Goal: Task Accomplishment & Management: Manage account settings

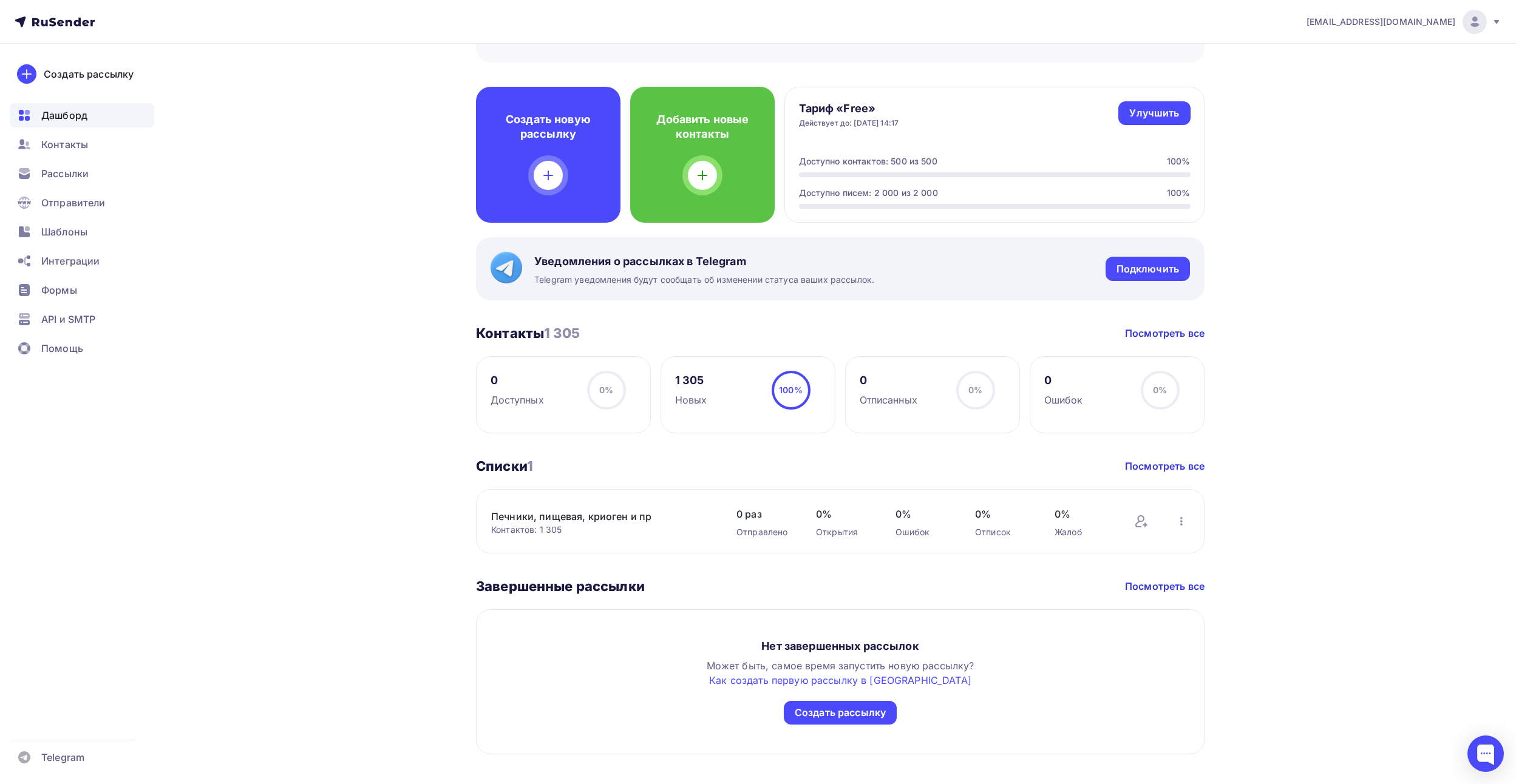
scroll to position [295, 0]
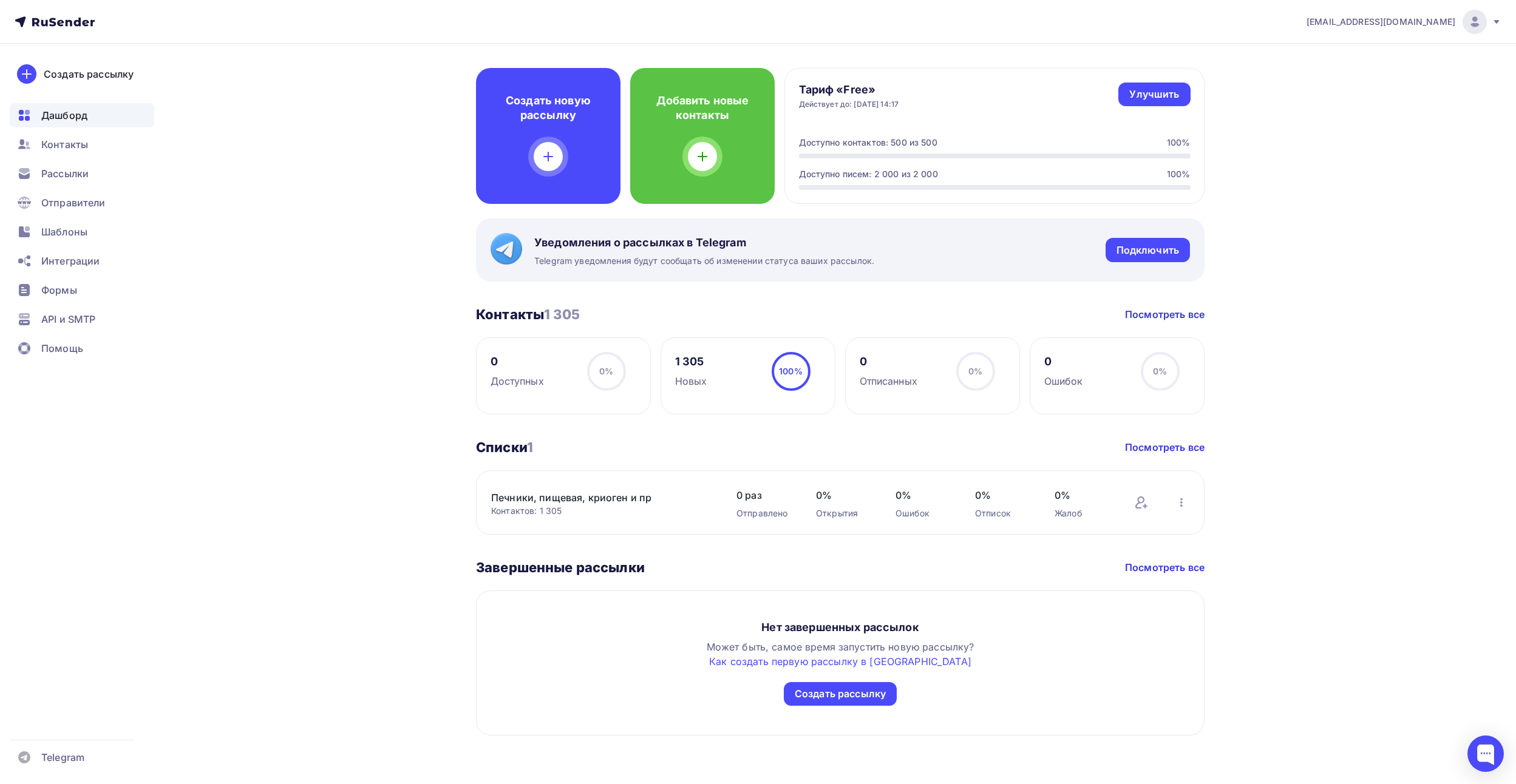
click at [654, 499] on link "Печники, пищевая, криоген и пр" at bounding box center [595, 497] width 206 height 15
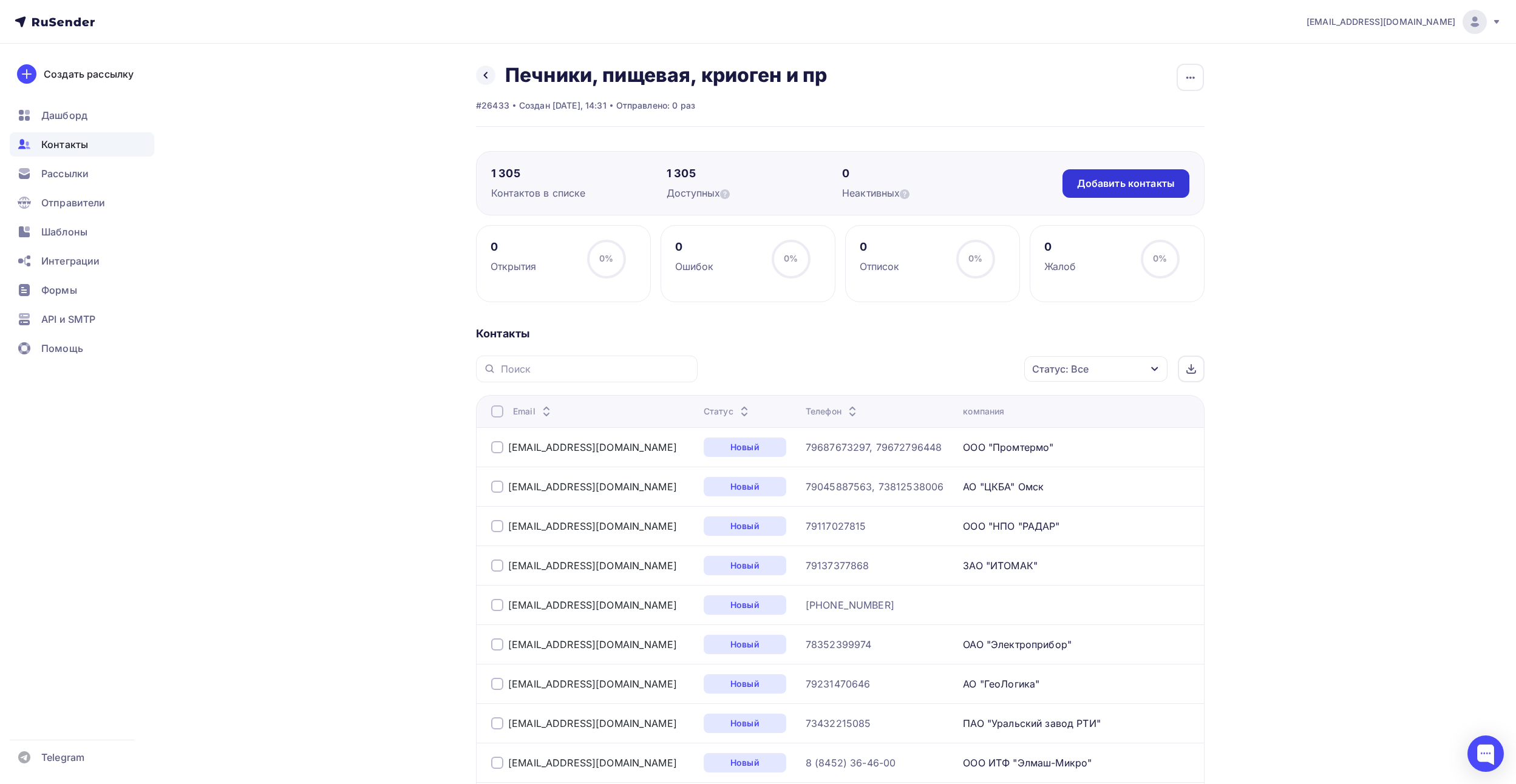
click at [1099, 183] on div "Добавить контакты" at bounding box center [1125, 183] width 98 height 14
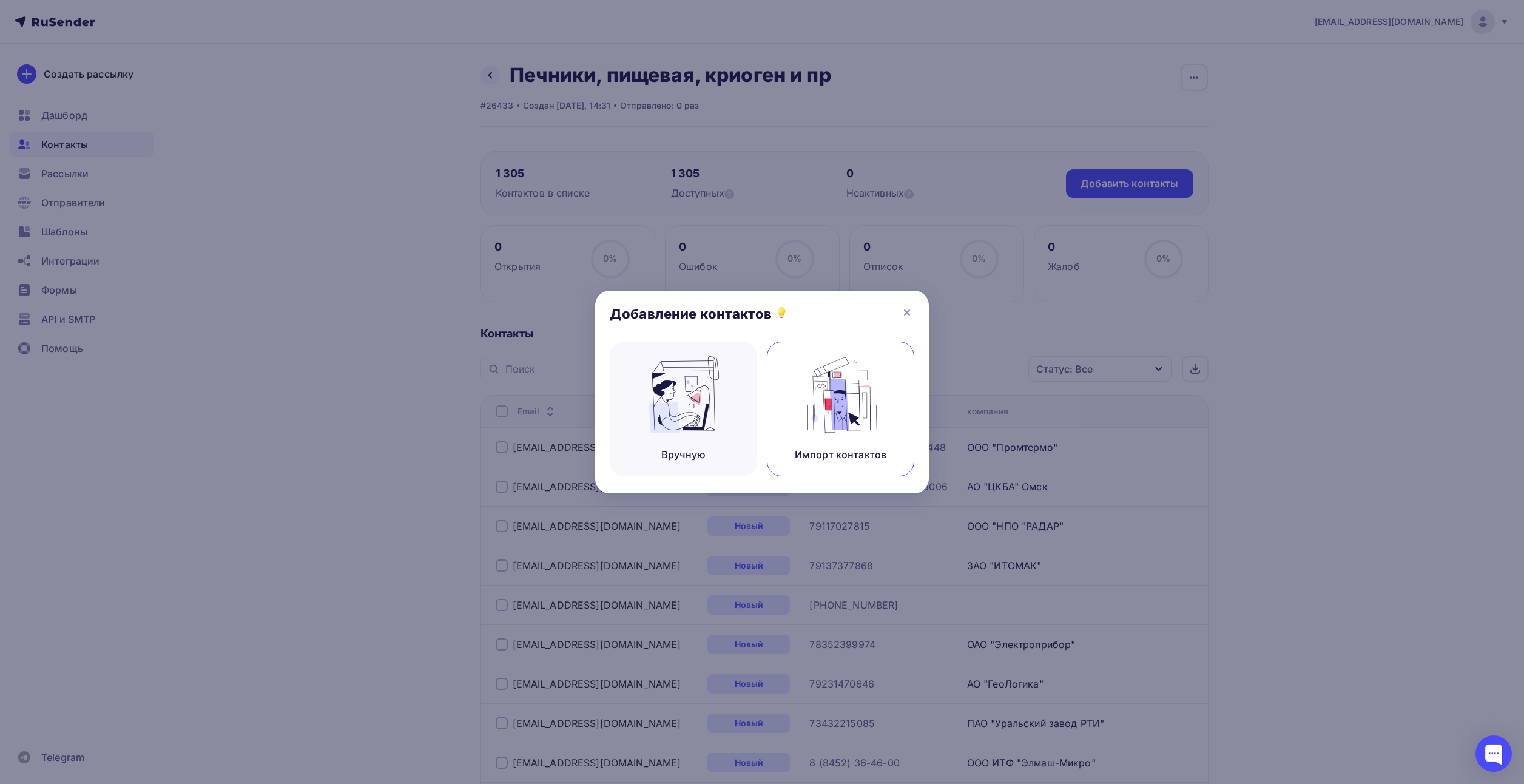
click at [782, 376] on div "Импорт контактов" at bounding box center [840, 408] width 147 height 135
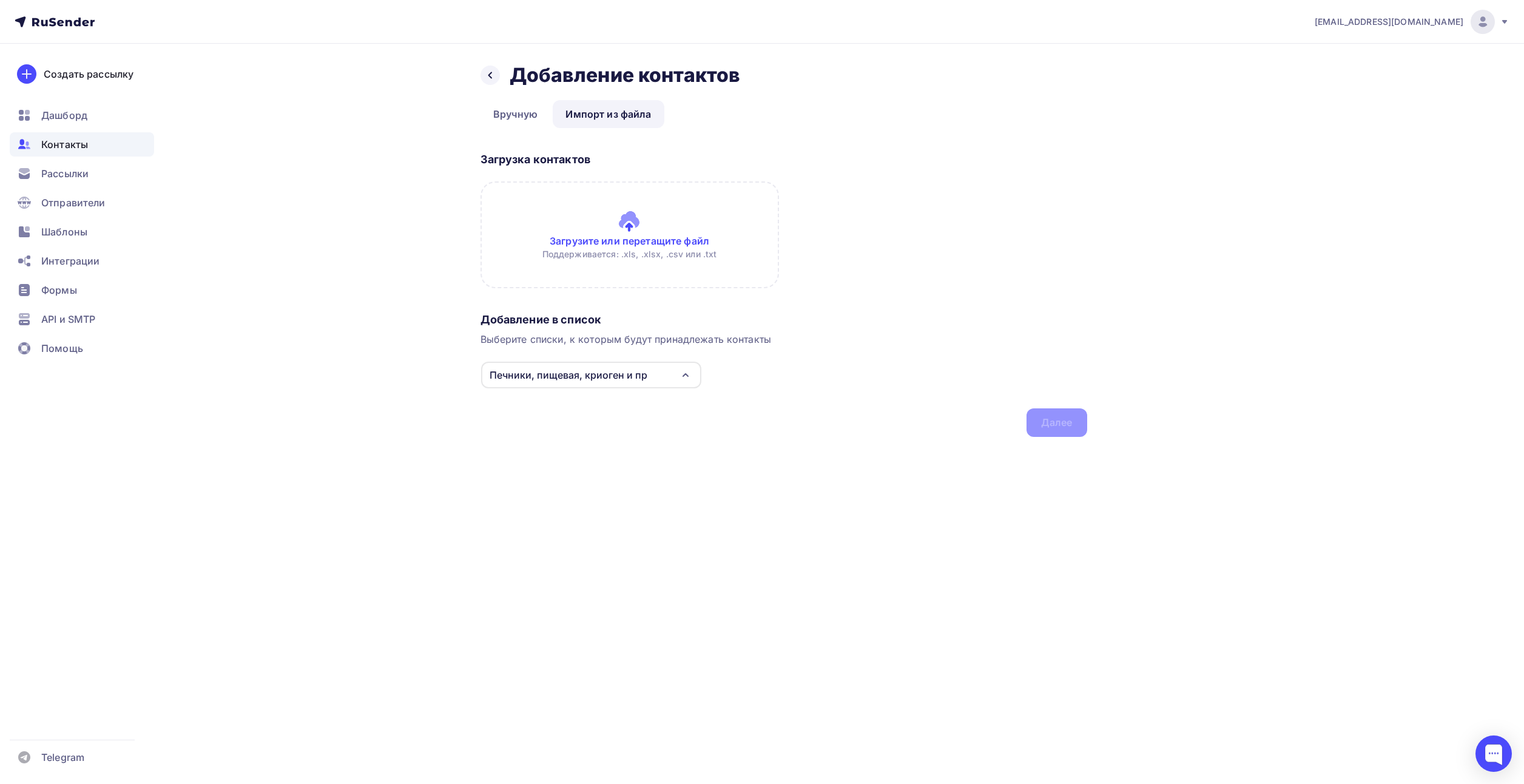
click at [611, 240] on input "file" at bounding box center [630, 235] width 298 height 107
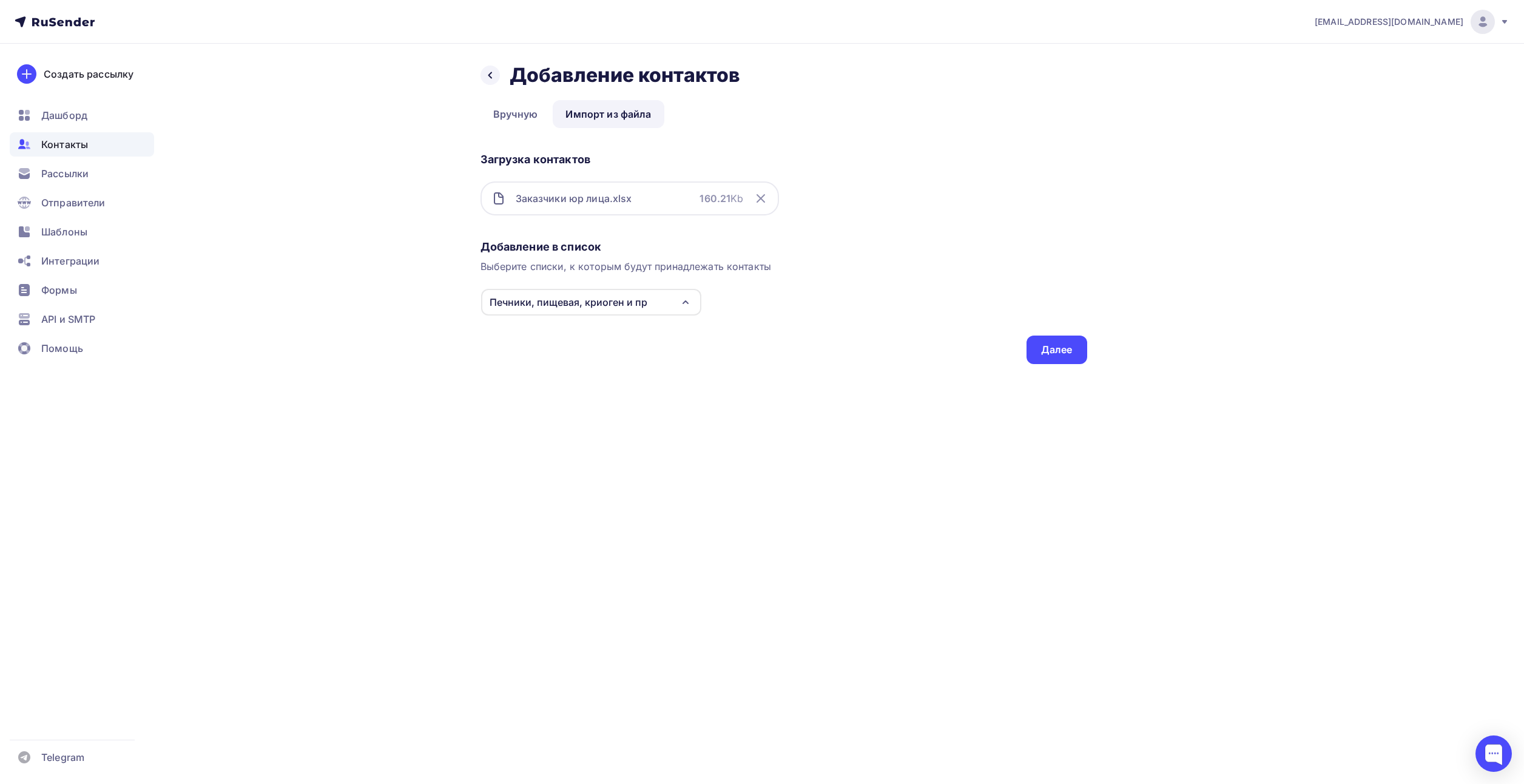
click at [632, 196] on div "Заказчики юр лица.xlsx 160.21 Kb" at bounding box center [630, 198] width 298 height 34
drag, startPoint x: 1047, startPoint y: 364, endPoint x: 1049, endPoint y: 349, distance: 15.1
click at [1047, 359] on div "Назад Добавление контактов Добавление контактов Вручную Импорт из файла Импорт …" at bounding box center [762, 228] width 994 height 369
click at [1049, 349] on div "Далее" at bounding box center [1057, 350] width 32 height 14
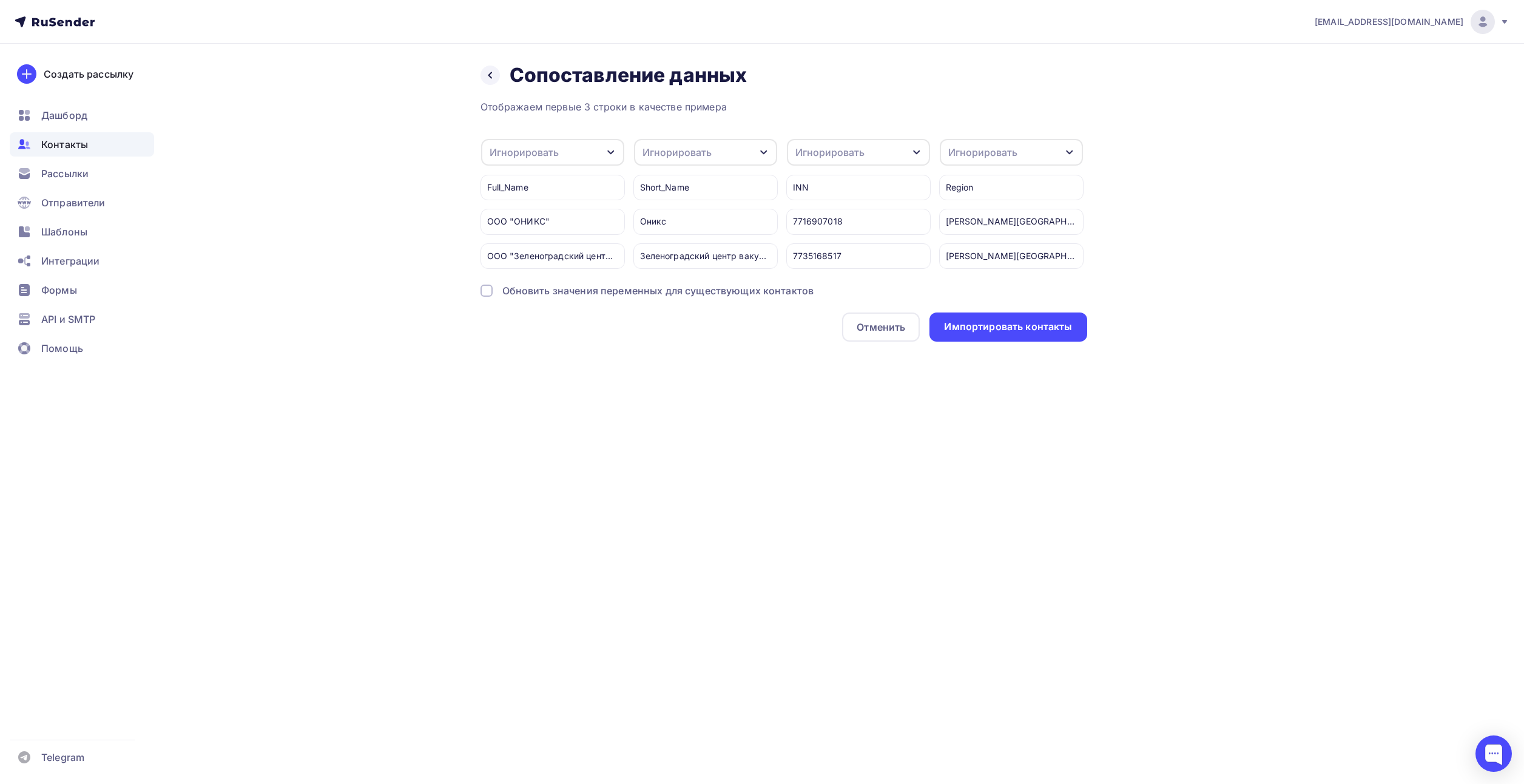
click at [596, 148] on div "Игнорировать" at bounding box center [553, 153] width 143 height 26
click at [520, 242] on div "компания" at bounding box center [534, 240] width 71 height 15
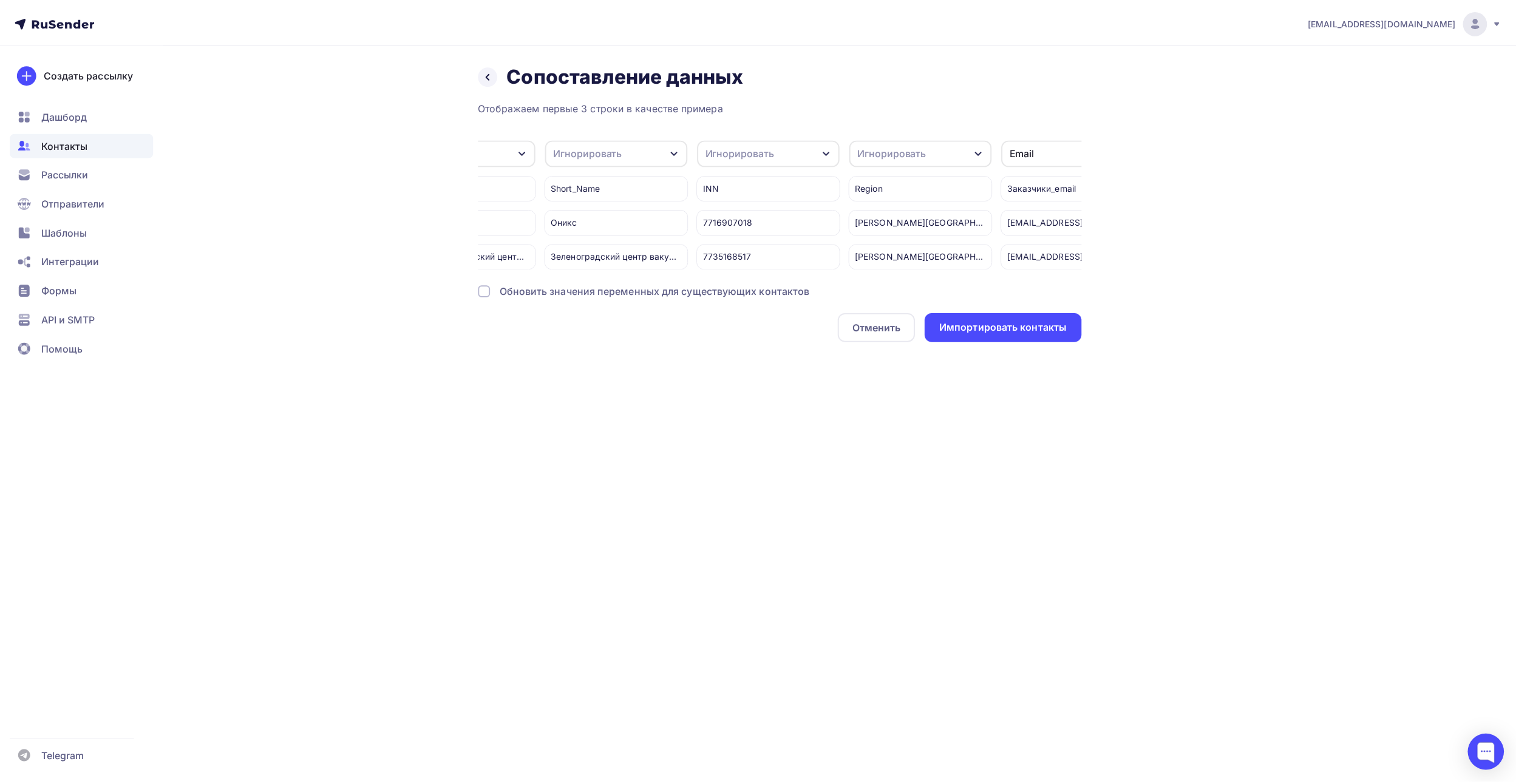
scroll to position [0, 149]
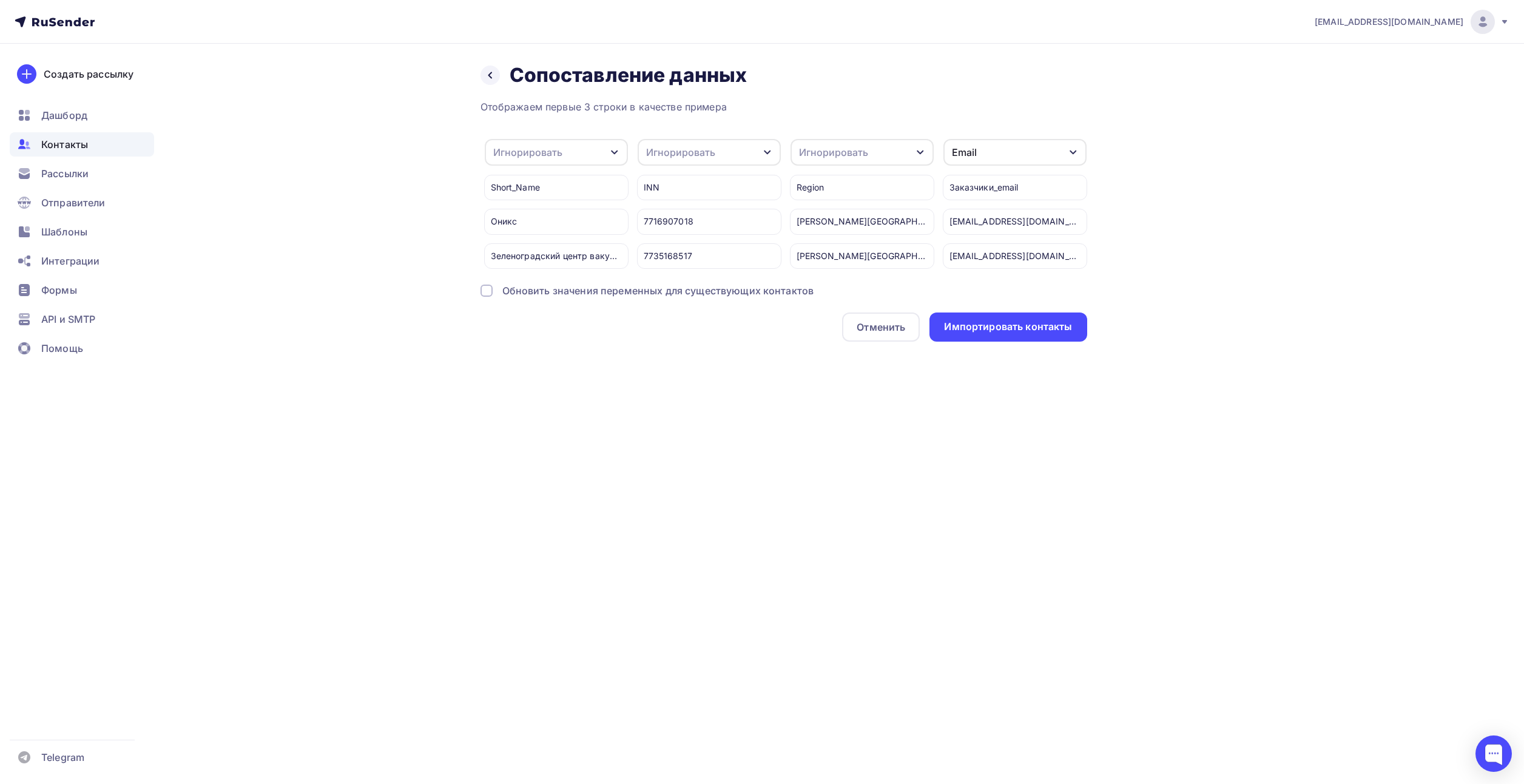
click at [801, 298] on div "Обновить значения переменных для существующих контактов" at bounding box center [659, 290] width 312 height 15
click at [974, 341] on div "Импортировать контакты" at bounding box center [1008, 326] width 157 height 29
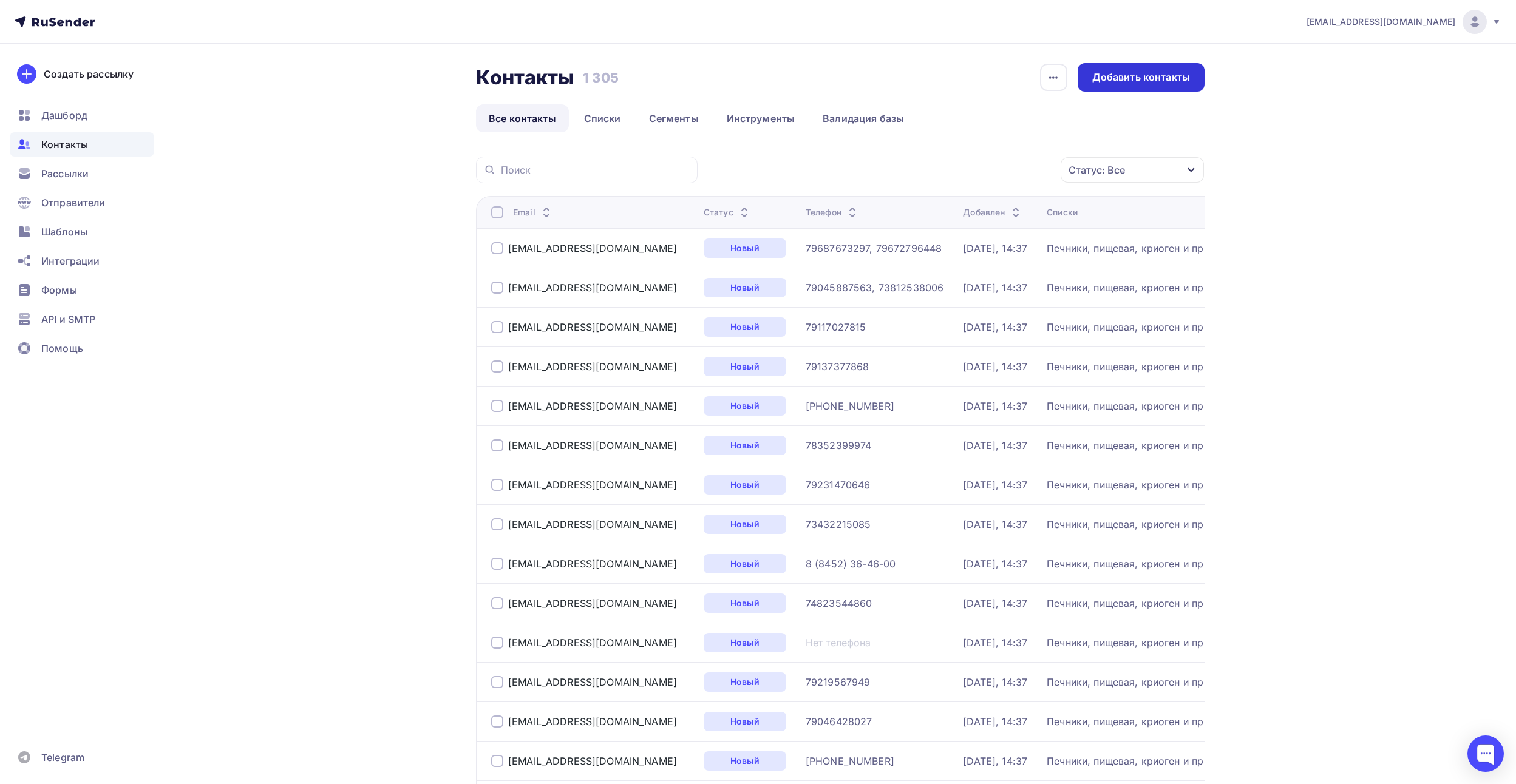
click at [1164, 73] on div "Добавить контакты" at bounding box center [1141, 78] width 98 height 14
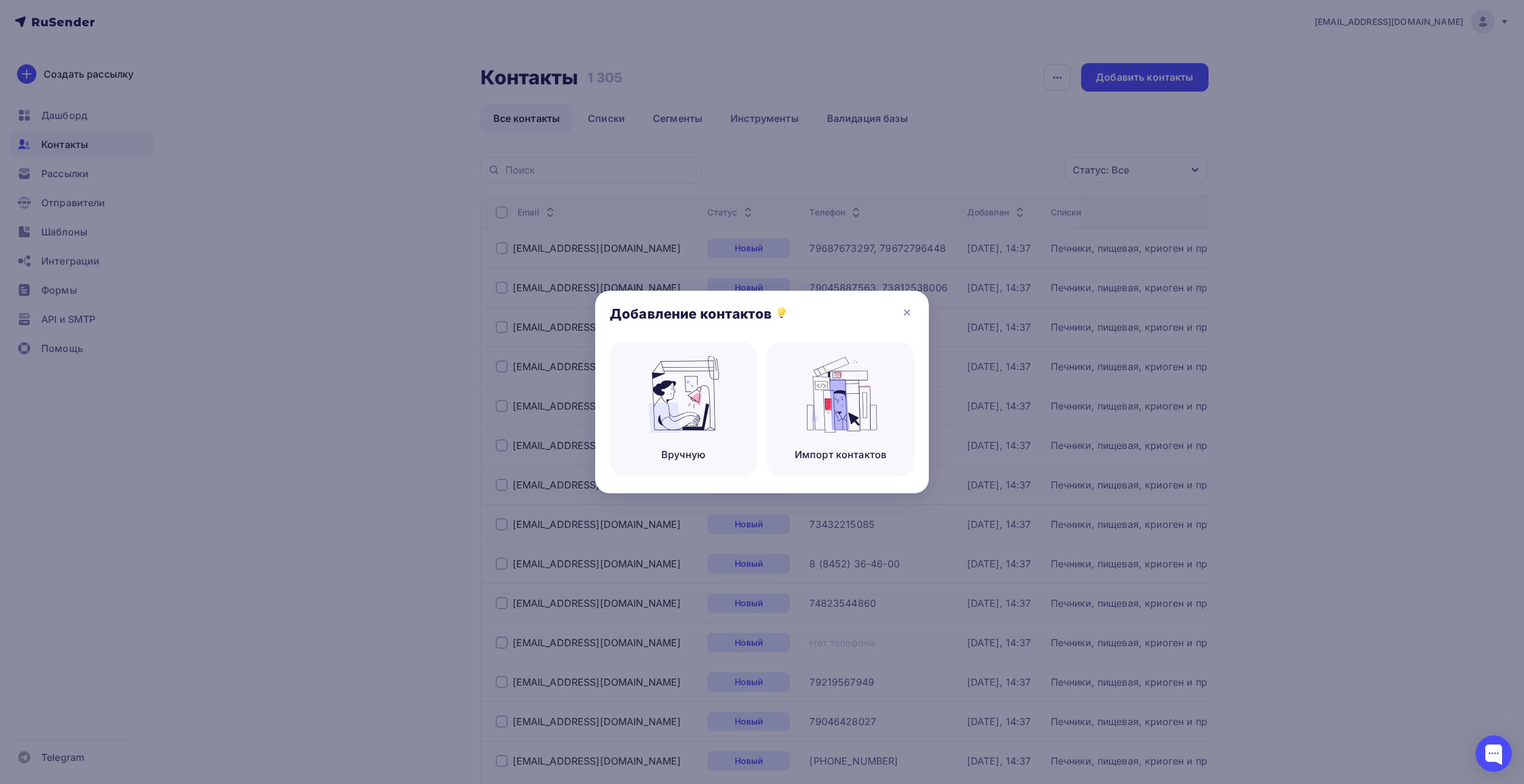
click at [975, 99] on div at bounding box center [762, 392] width 1524 height 784
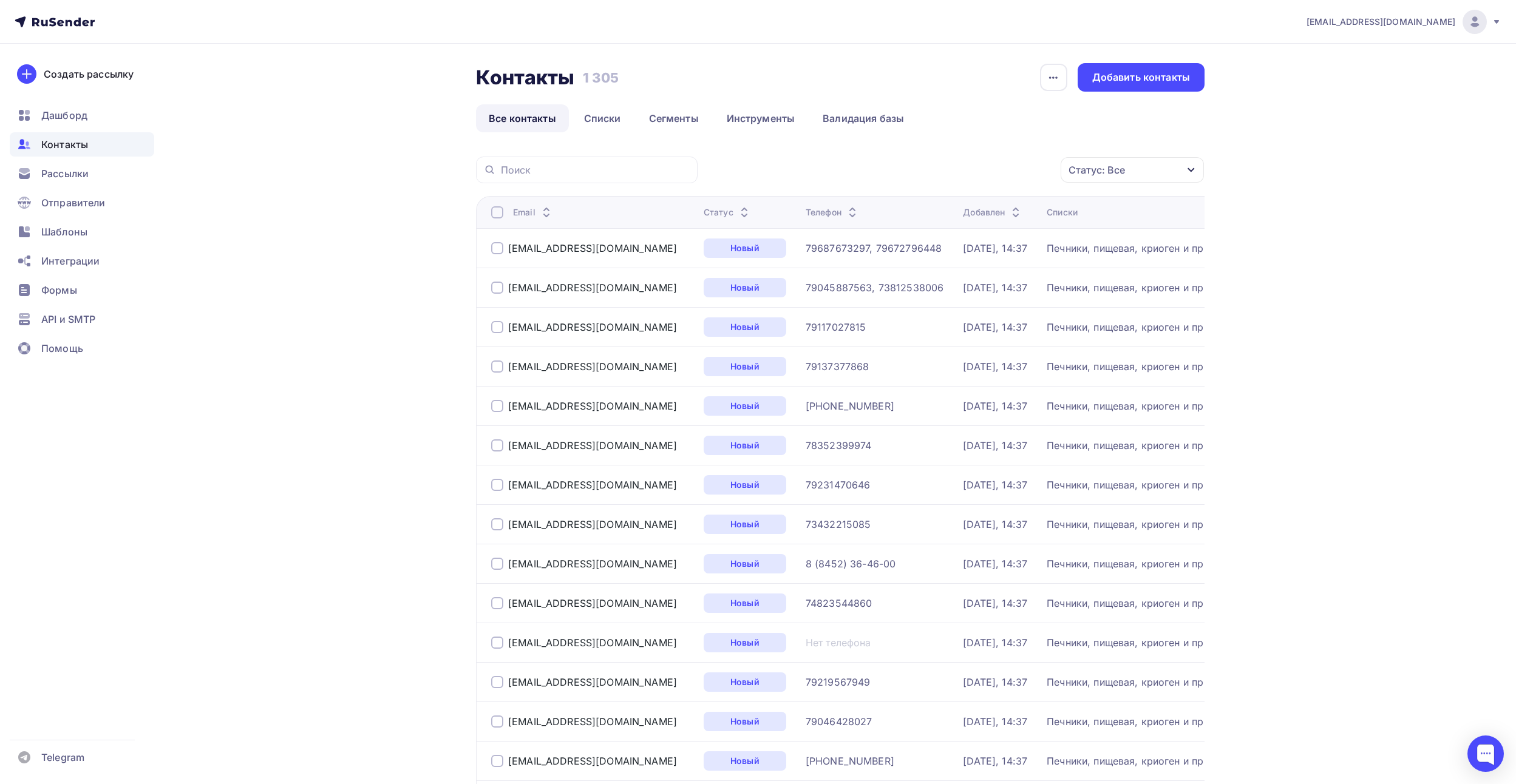
click at [1096, 175] on div "Статус: Все" at bounding box center [1097, 169] width 56 height 15
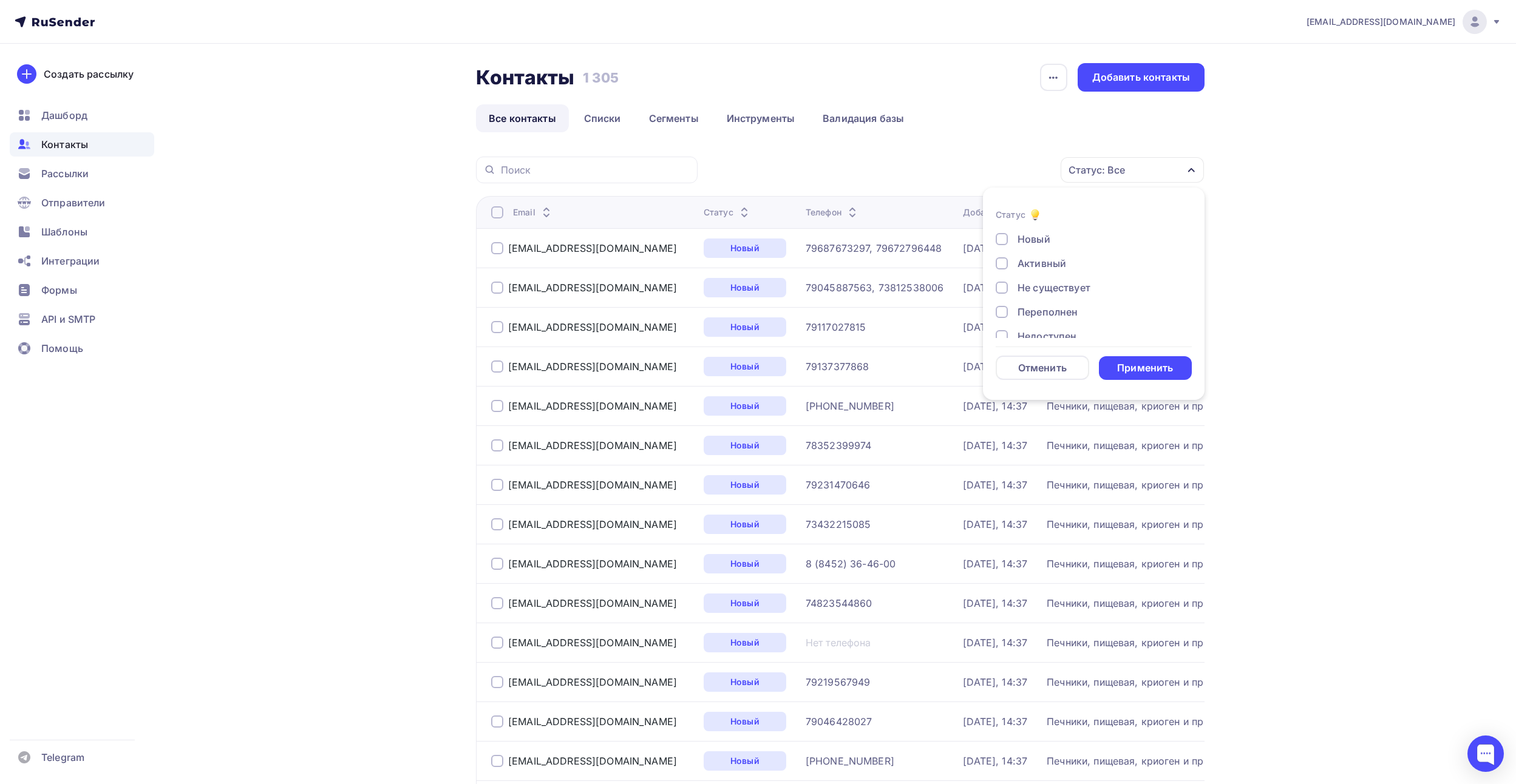
click at [964, 156] on div "Статус: Все Статус Новый Активный Не существует Переполнен Недоступен Отписан О…" at bounding box center [955, 169] width 499 height 26
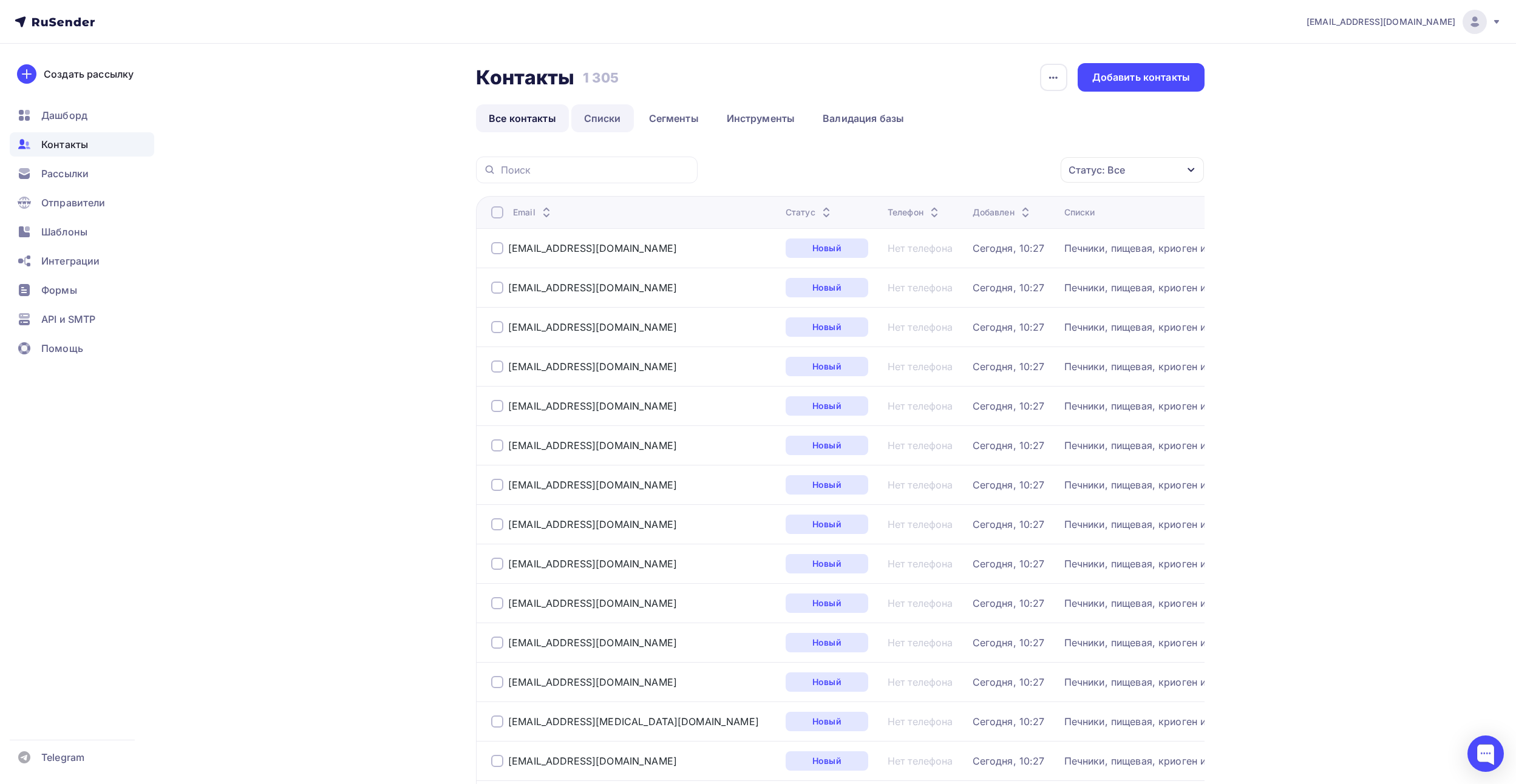
click at [609, 122] on link "Списки" at bounding box center [602, 118] width 63 height 28
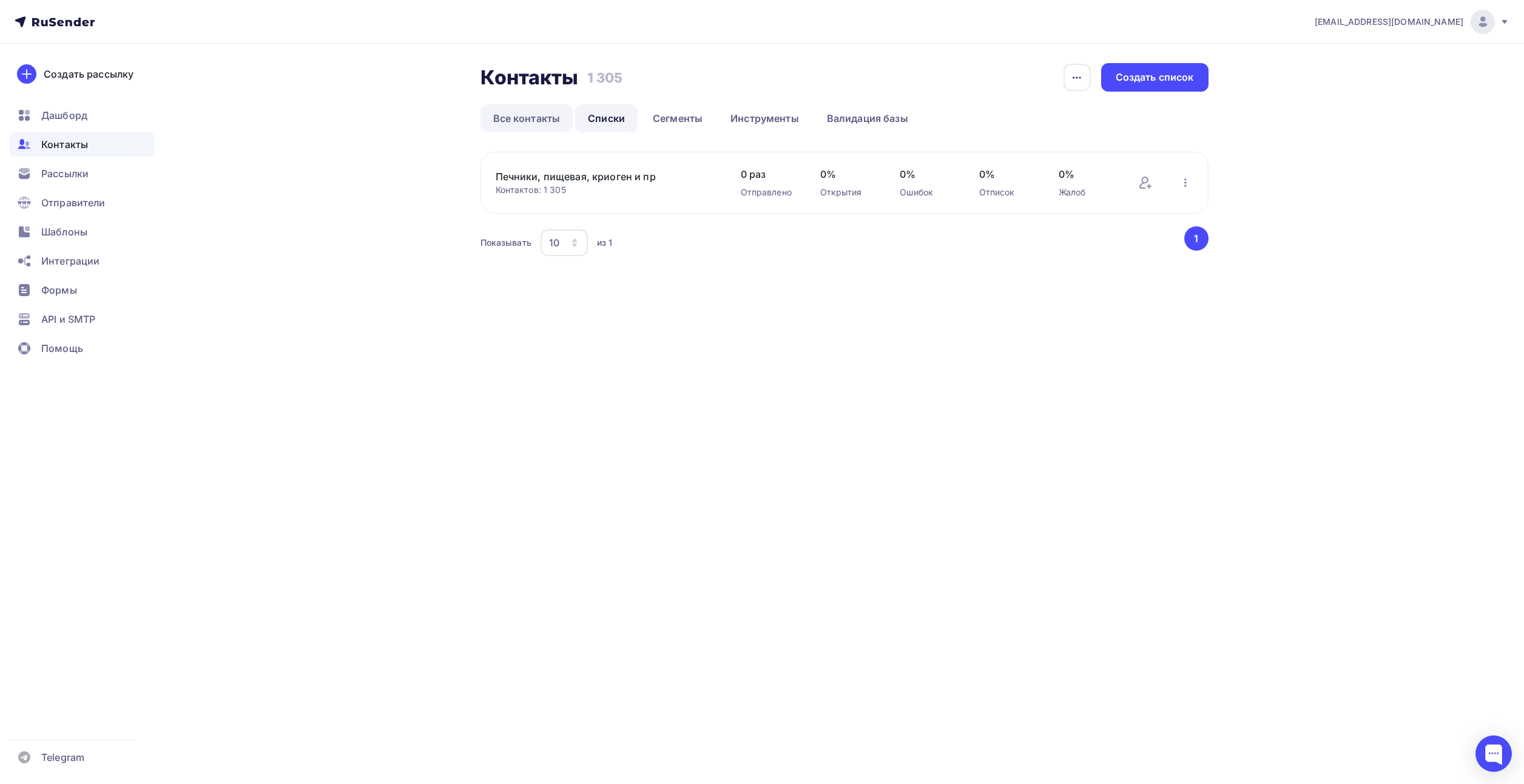
click at [536, 127] on link "Все контакты" at bounding box center [527, 118] width 93 height 28
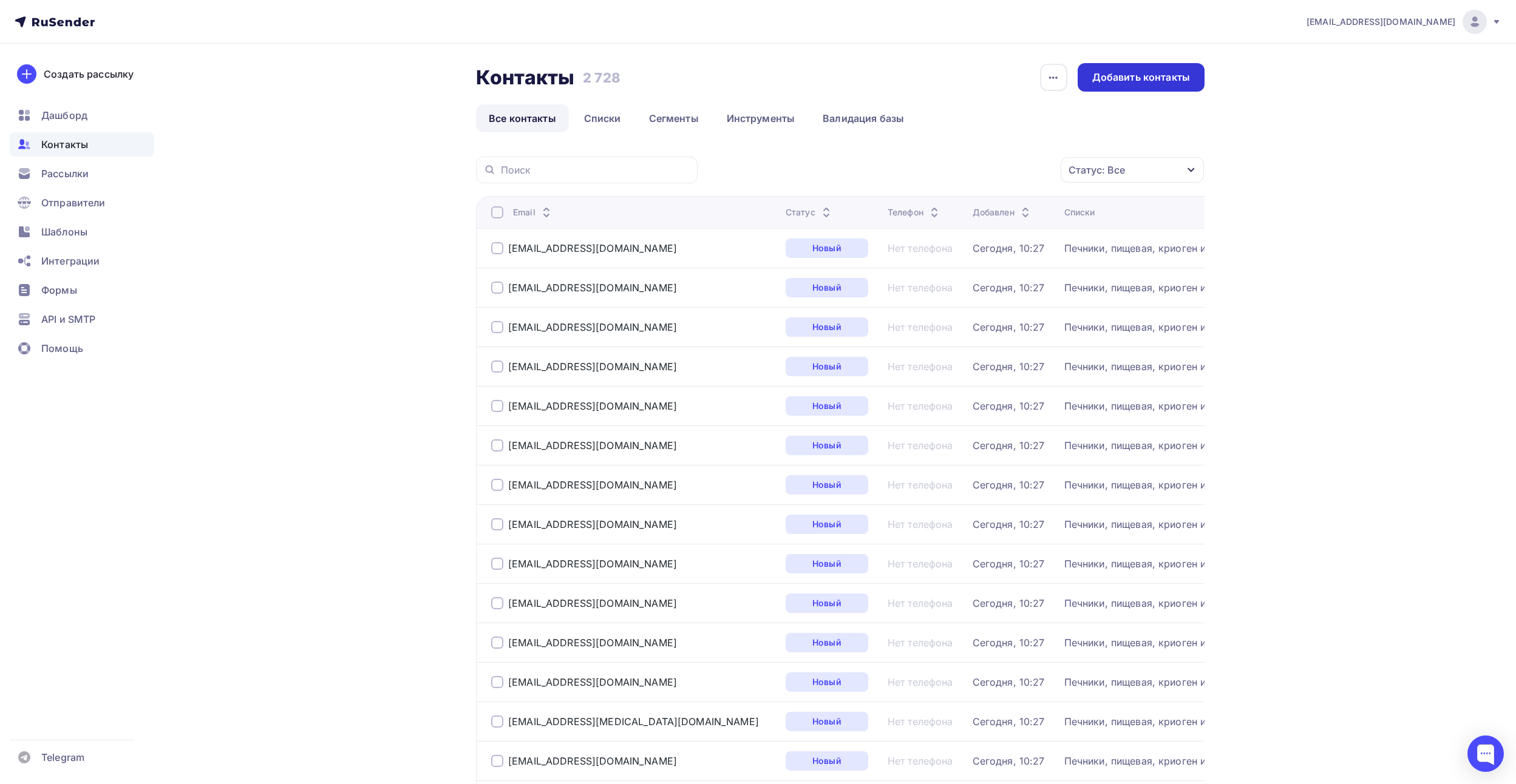
click at [1094, 78] on div "Добавить контакты" at bounding box center [1141, 78] width 98 height 14
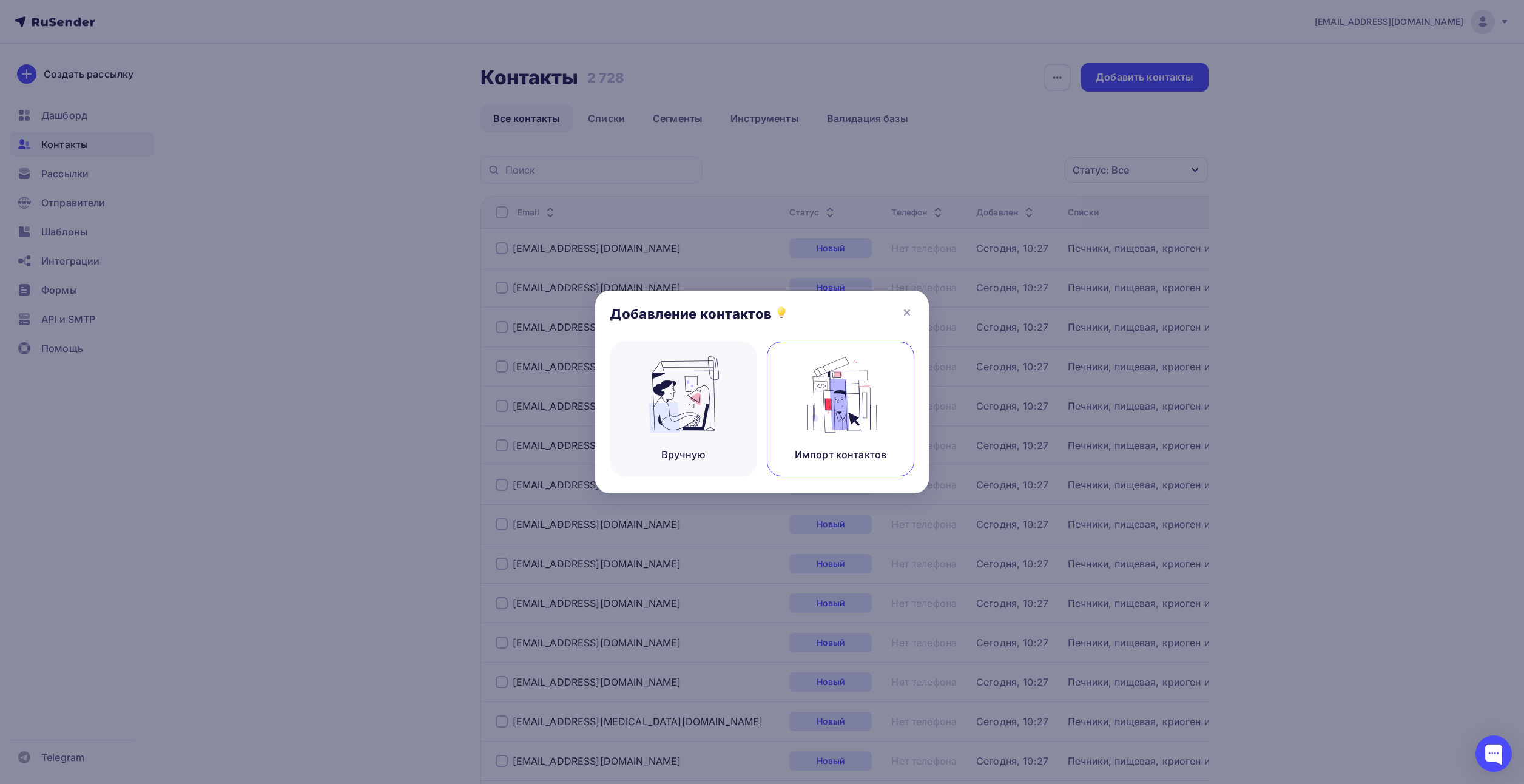
click at [796, 406] on div "Импорт контактов" at bounding box center [840, 408] width 147 height 135
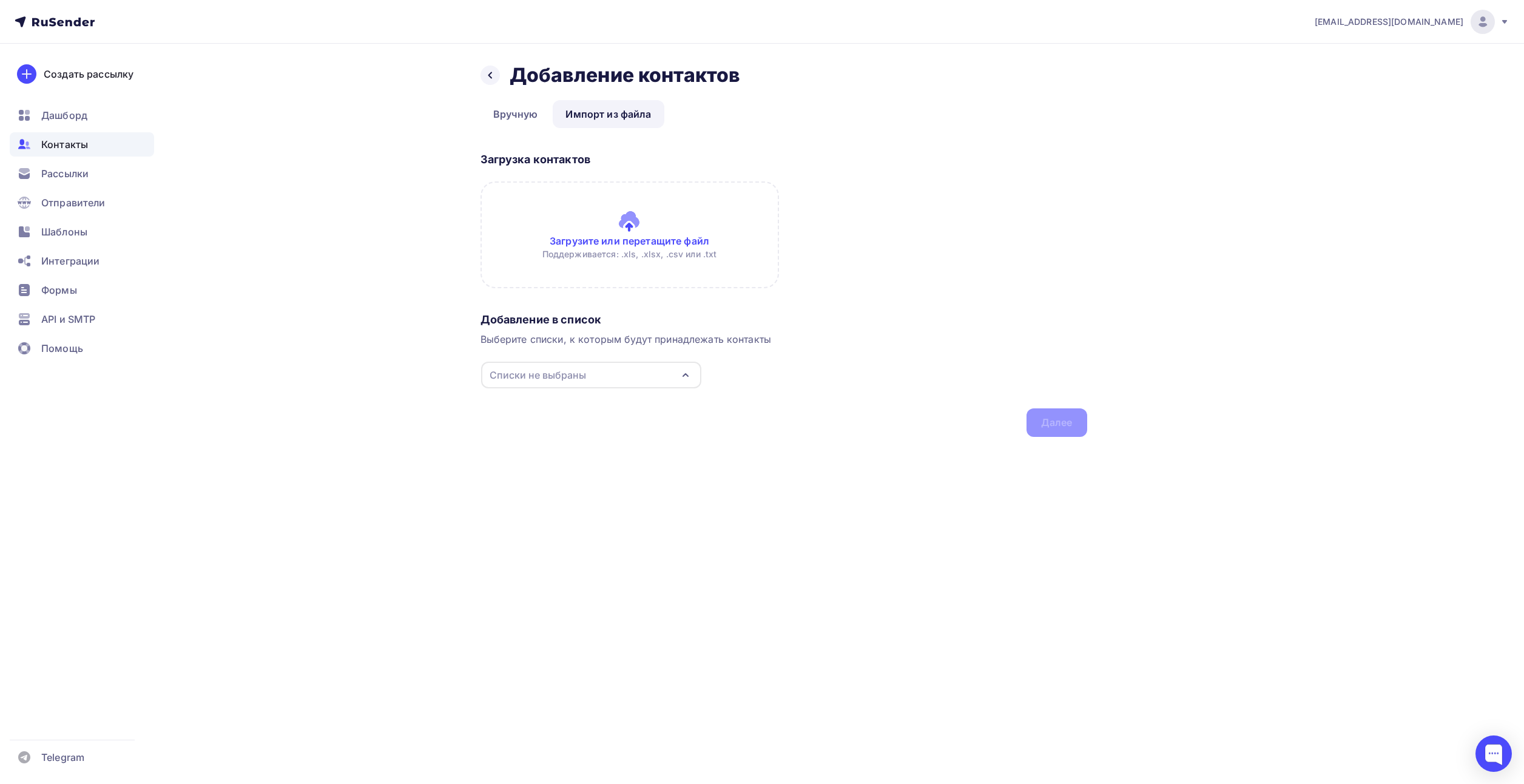
click at [632, 243] on input "file" at bounding box center [630, 235] width 298 height 107
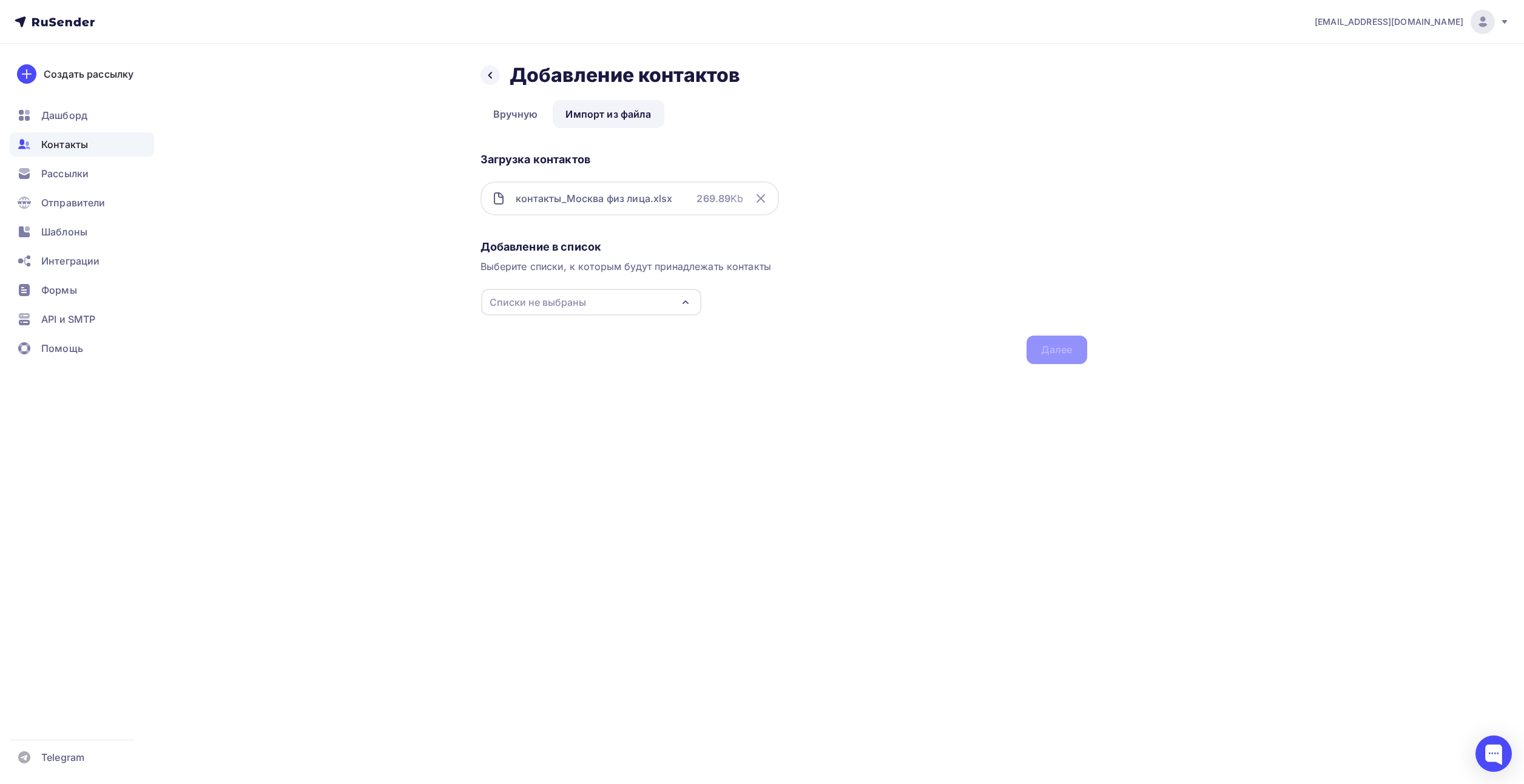
click at [899, 287] on div "Добавление в список Выберите списки, к которым будут принадлежать контакты Спис…" at bounding box center [784, 299] width 607 height 130
click at [574, 303] on div "Списки не выбраны" at bounding box center [537, 302] width 96 height 15
click at [535, 392] on div "Создать список" at bounding box center [559, 392] width 78 height 15
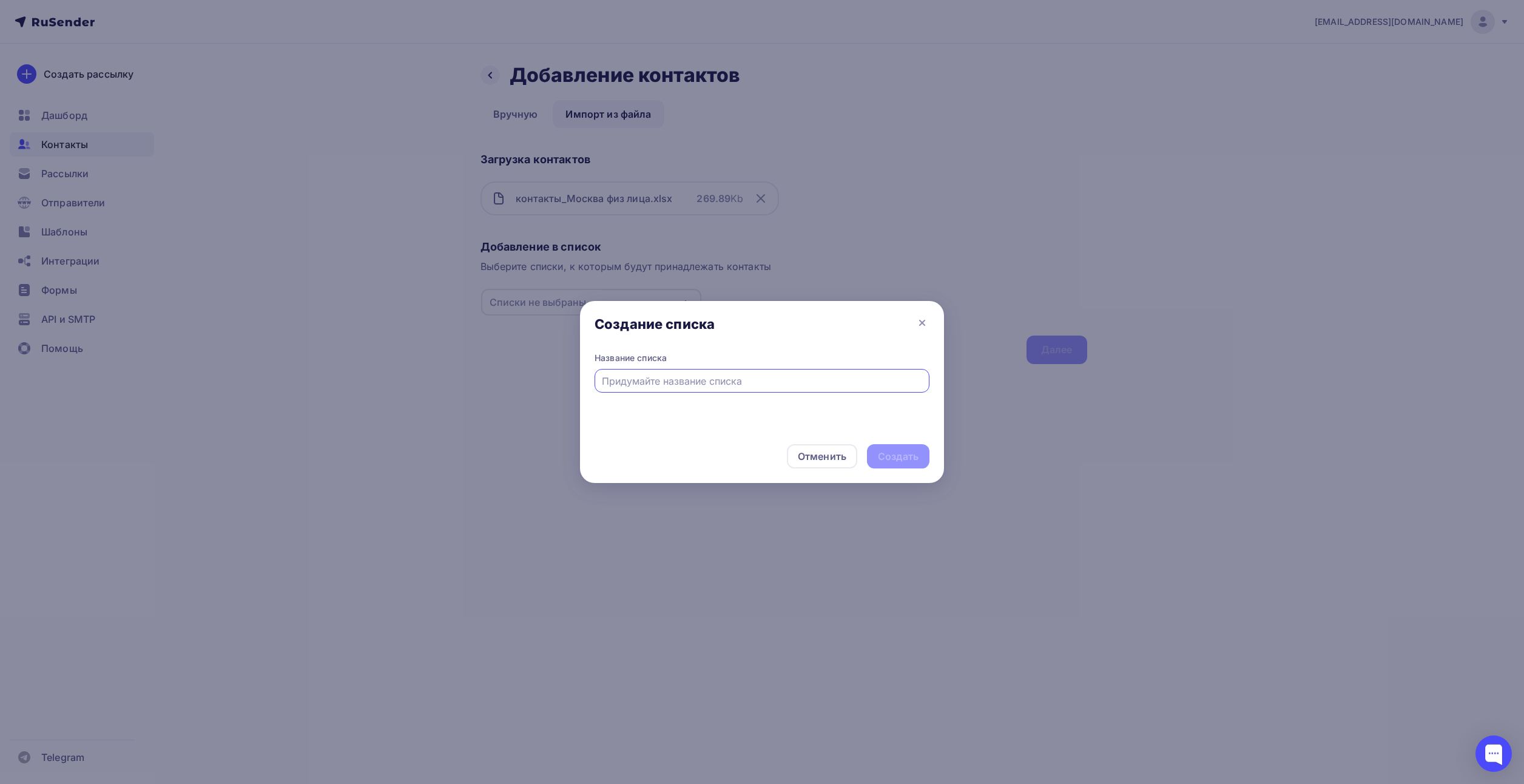
click at [625, 383] on input "text" at bounding box center [762, 381] width 321 height 15
click at [645, 384] on input "Контакты [GEOGRAPHIC_DATA]" at bounding box center [762, 381] width 321 height 15
type input "Контакты Заказчики москва"
click at [923, 455] on div "Создать" at bounding box center [898, 457] width 63 height 25
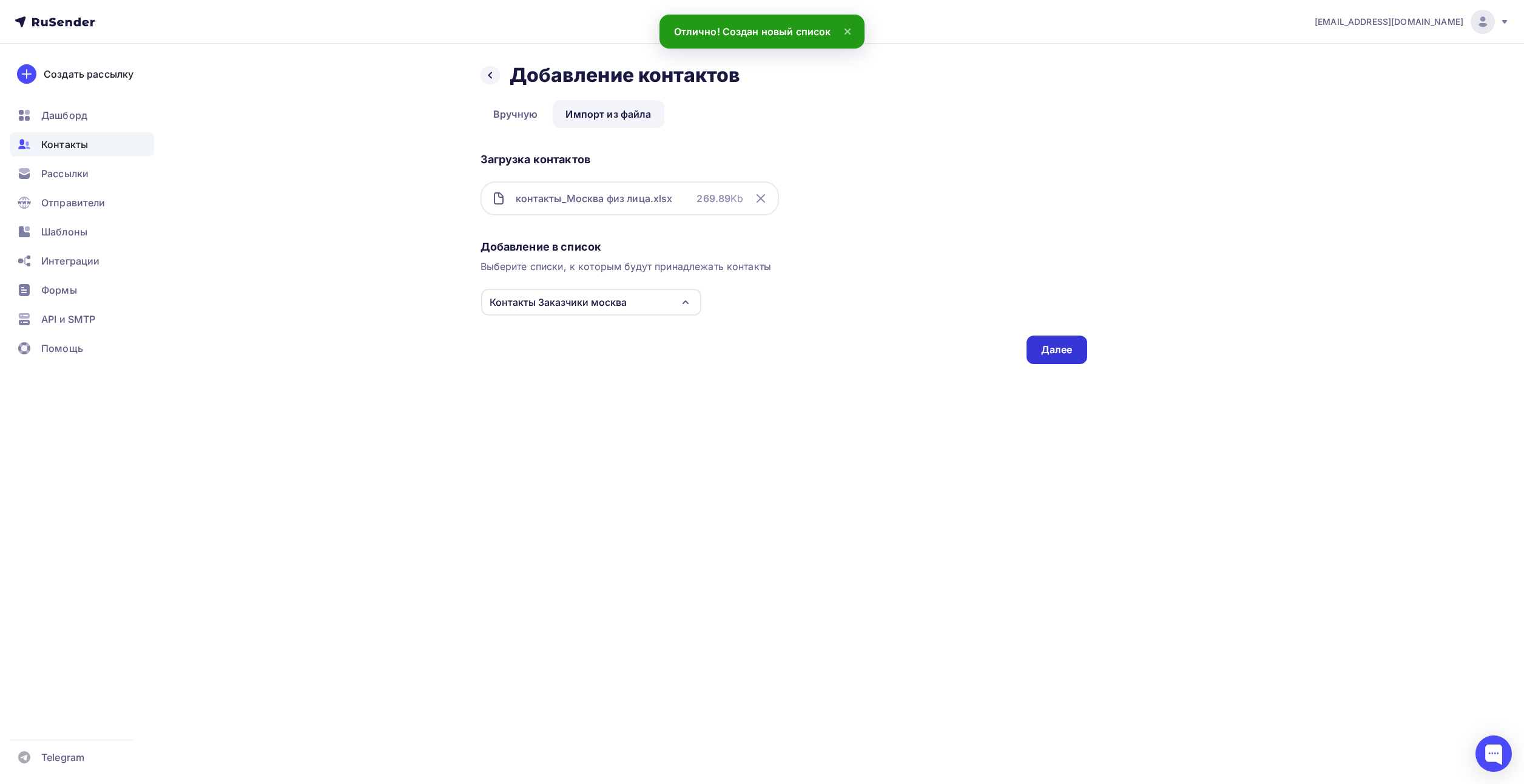
click at [1044, 353] on div "Далее" at bounding box center [1057, 350] width 32 height 14
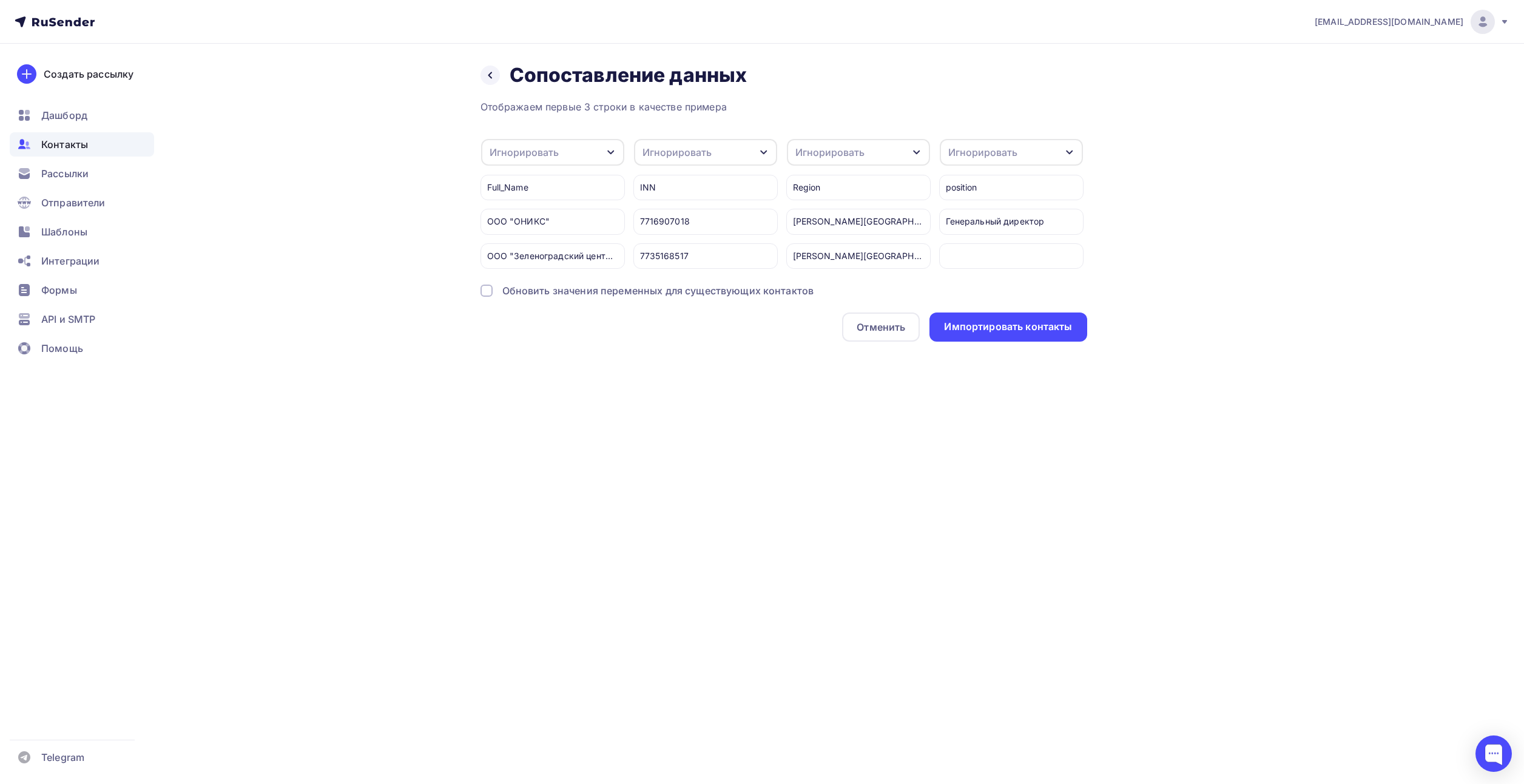
click at [579, 153] on div "Игнорировать" at bounding box center [553, 153] width 143 height 26
click at [526, 280] on div "Создать поле" at bounding box center [534, 276] width 85 height 30
type input "Компания"
click at [572, 353] on div "Назад Сопоставление данных Сопоставление данных Отображаем первые 3 строки в ка…" at bounding box center [762, 217] width 994 height 347
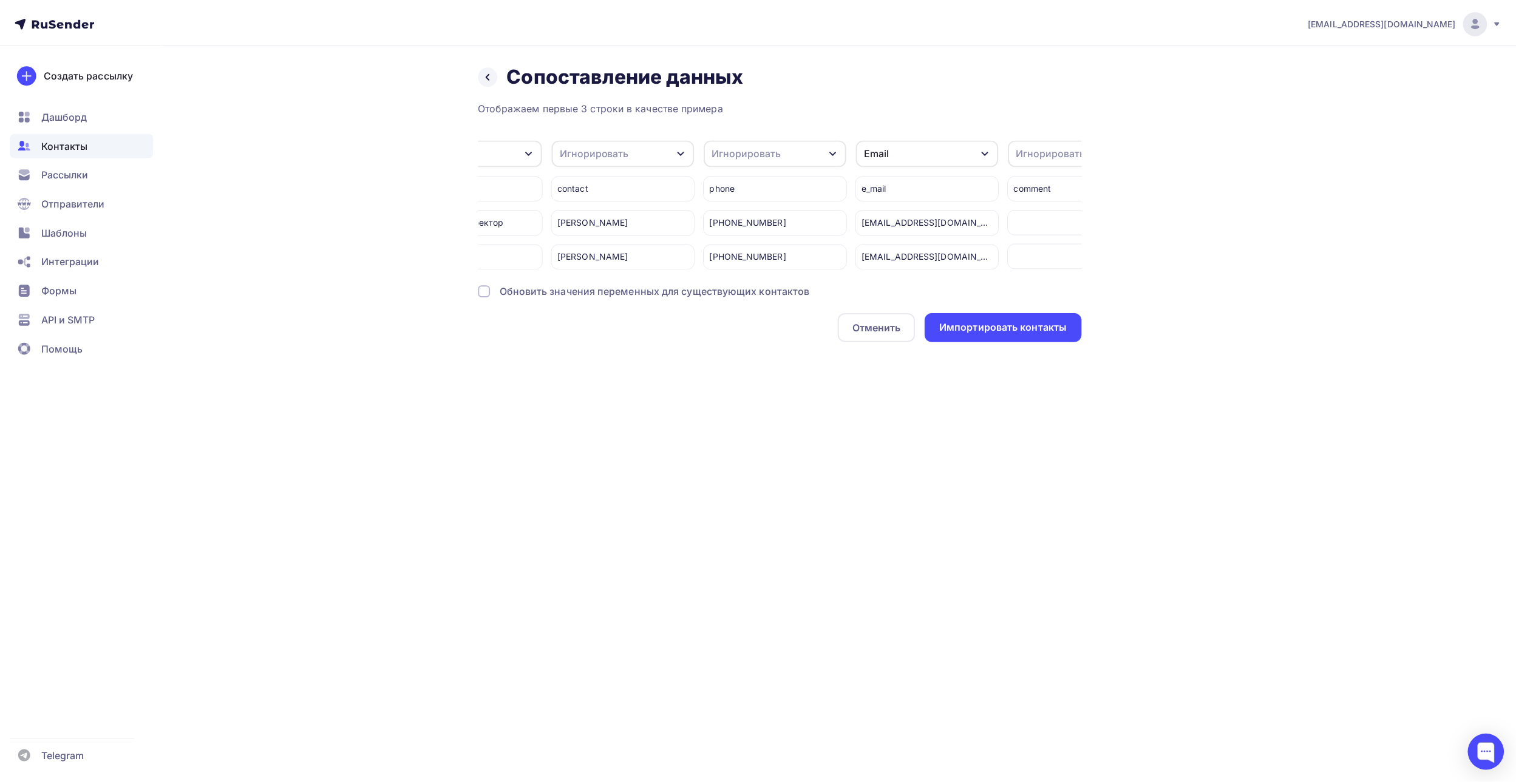
scroll to position [0, 543]
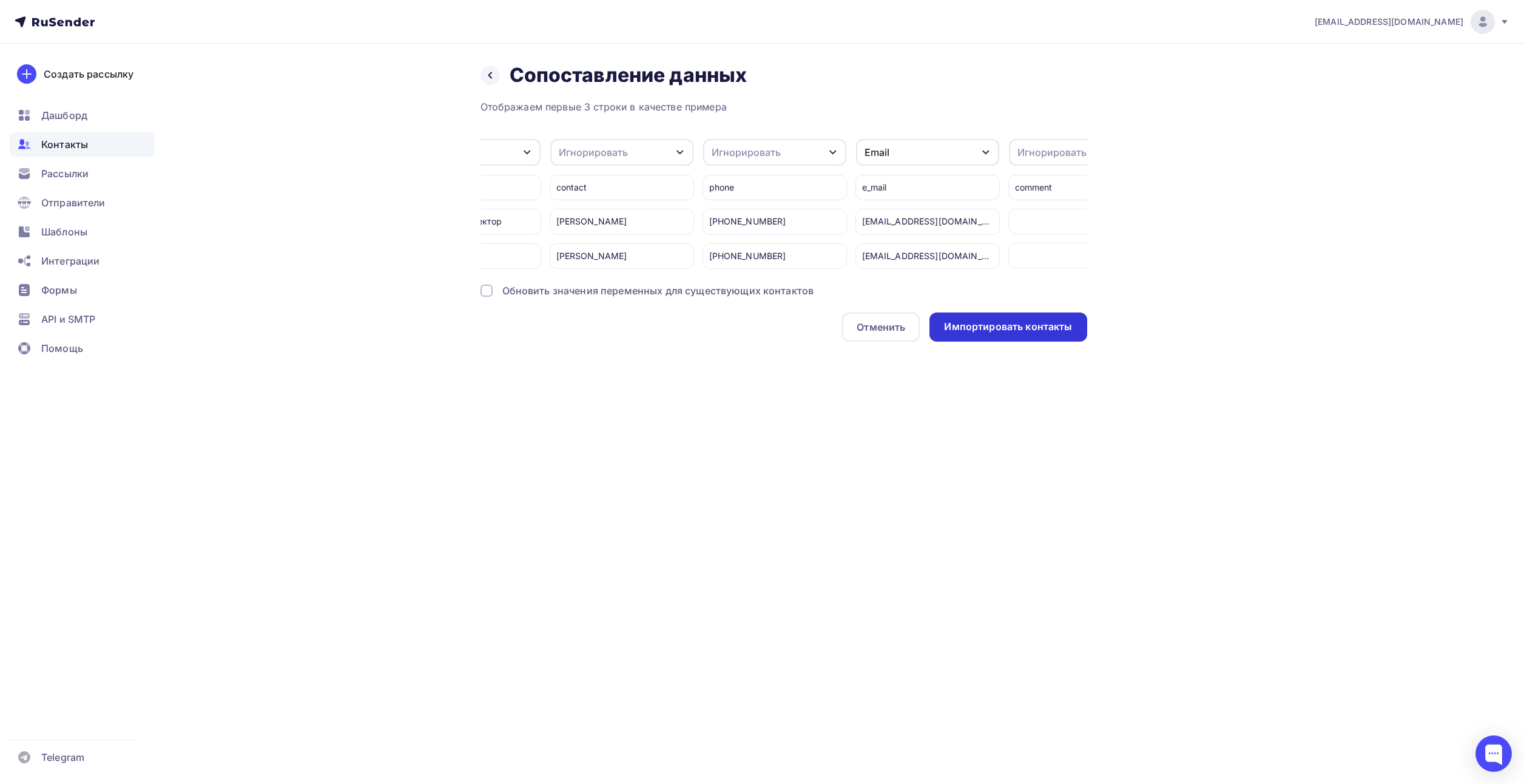
click at [999, 333] on div "Импортировать контакты" at bounding box center [1007, 327] width 128 height 14
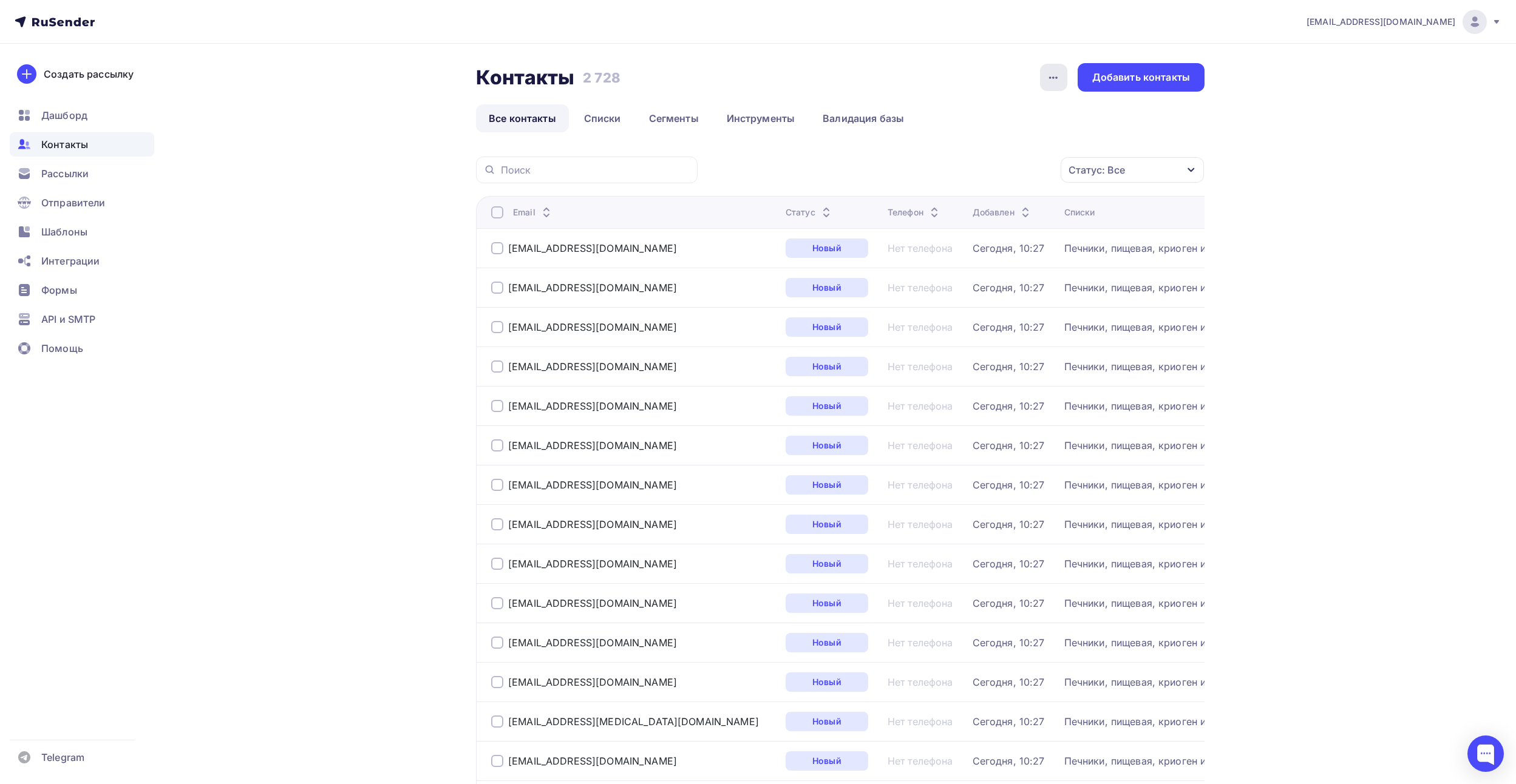
click at [1053, 74] on icon "button" at bounding box center [1053, 78] width 15 height 15
click at [927, 78] on div "Контакты Контакты 2 728 2 728 История импорта Добавить контакты" at bounding box center [839, 78] width 728 height 28
click at [618, 110] on link "Списки" at bounding box center [602, 118] width 63 height 28
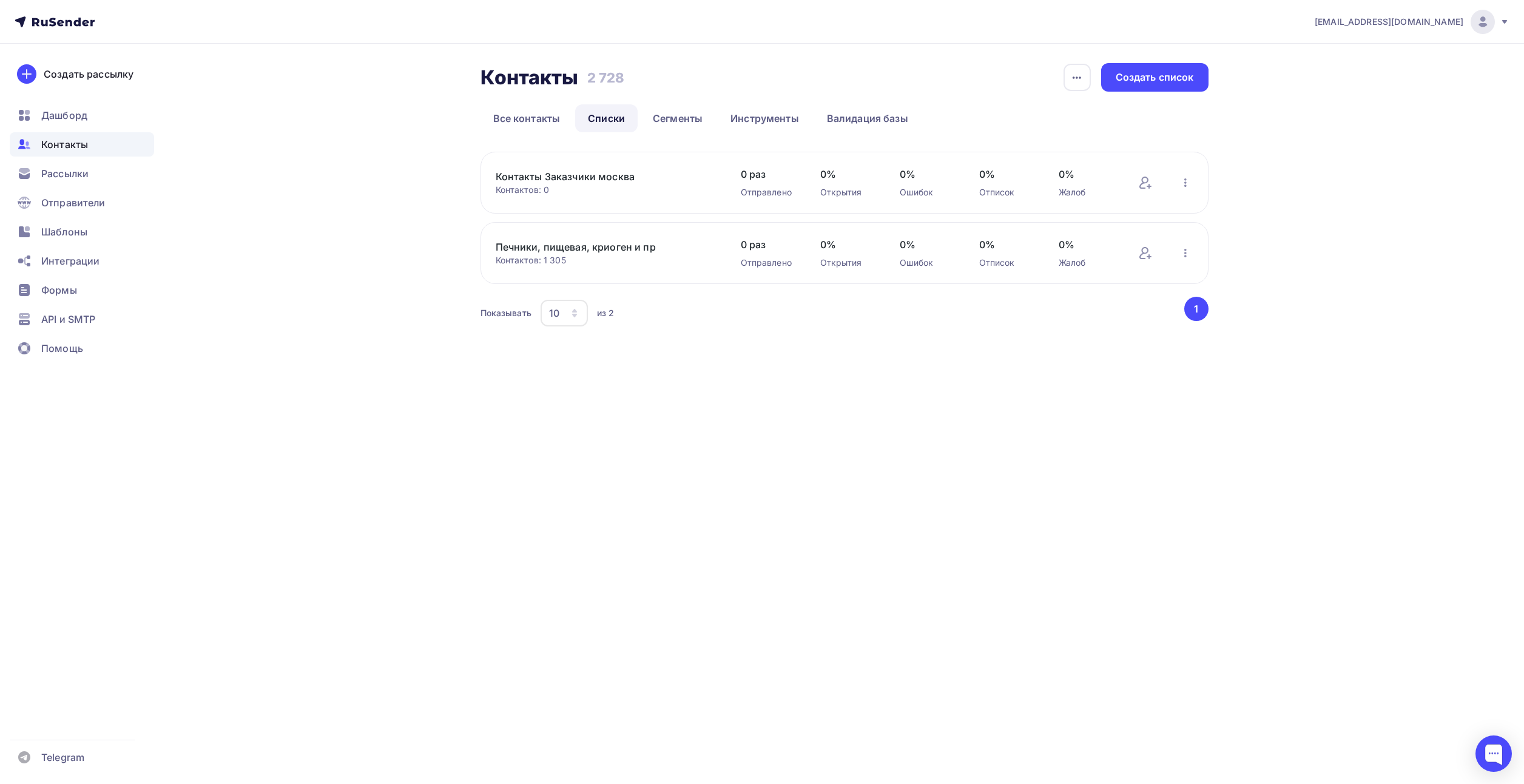
click at [80, 142] on span "Контакты" at bounding box center [64, 144] width 47 height 15
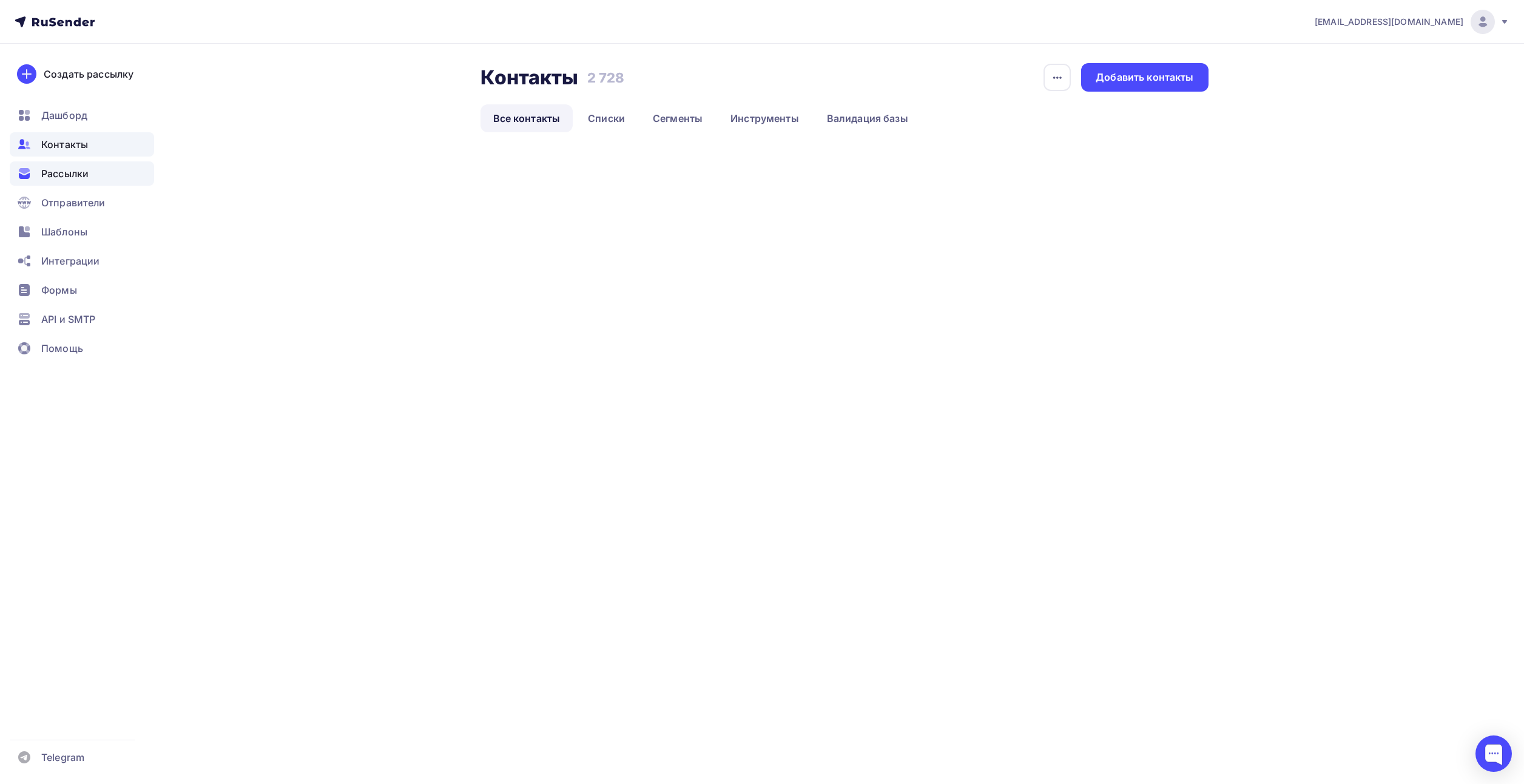
click at [56, 180] on span "Рассылки" at bounding box center [65, 173] width 48 height 15
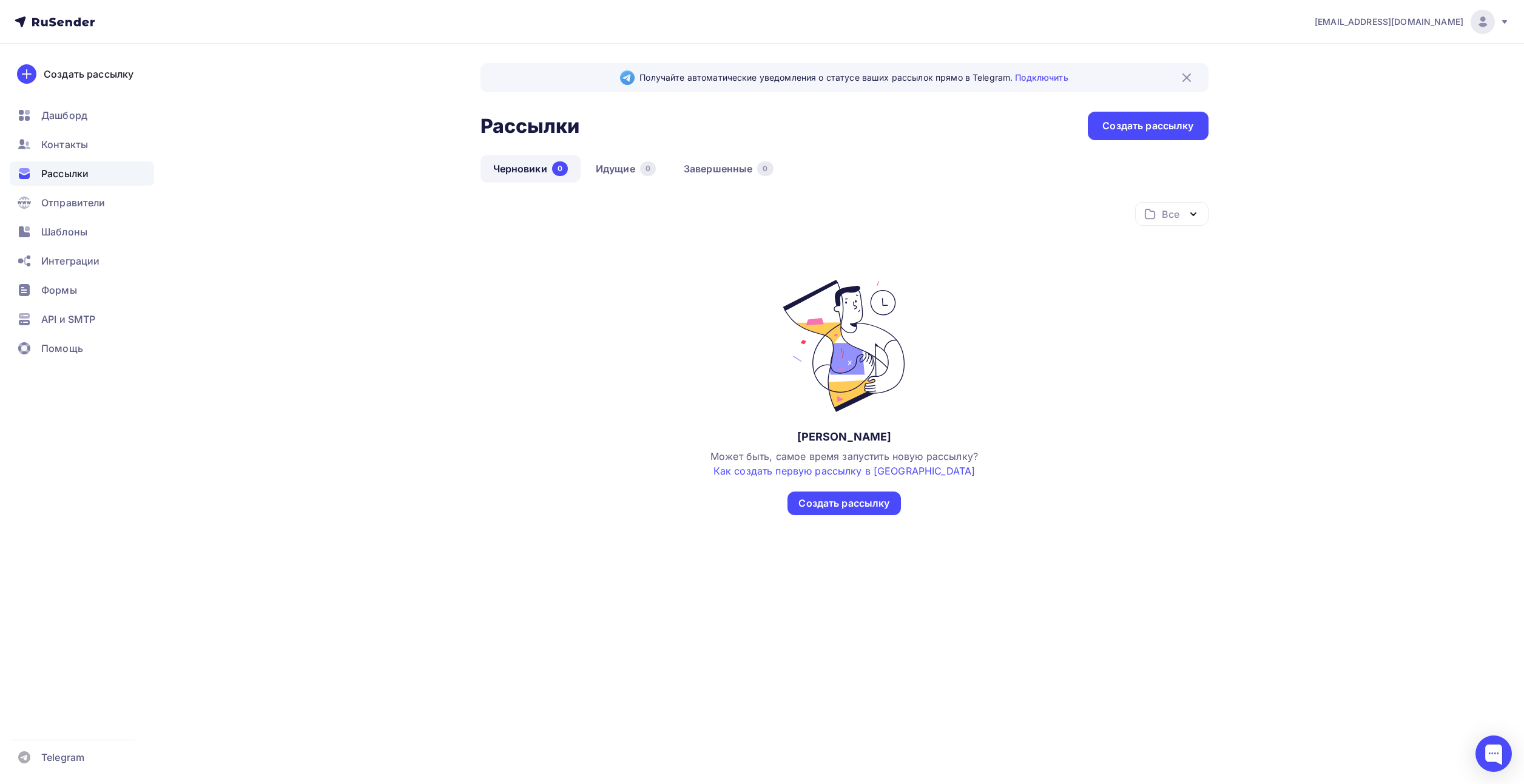
click at [522, 164] on link "Черновики 0" at bounding box center [531, 168] width 101 height 28
click at [798, 504] on div "Создать рассылку" at bounding box center [844, 503] width 113 height 24
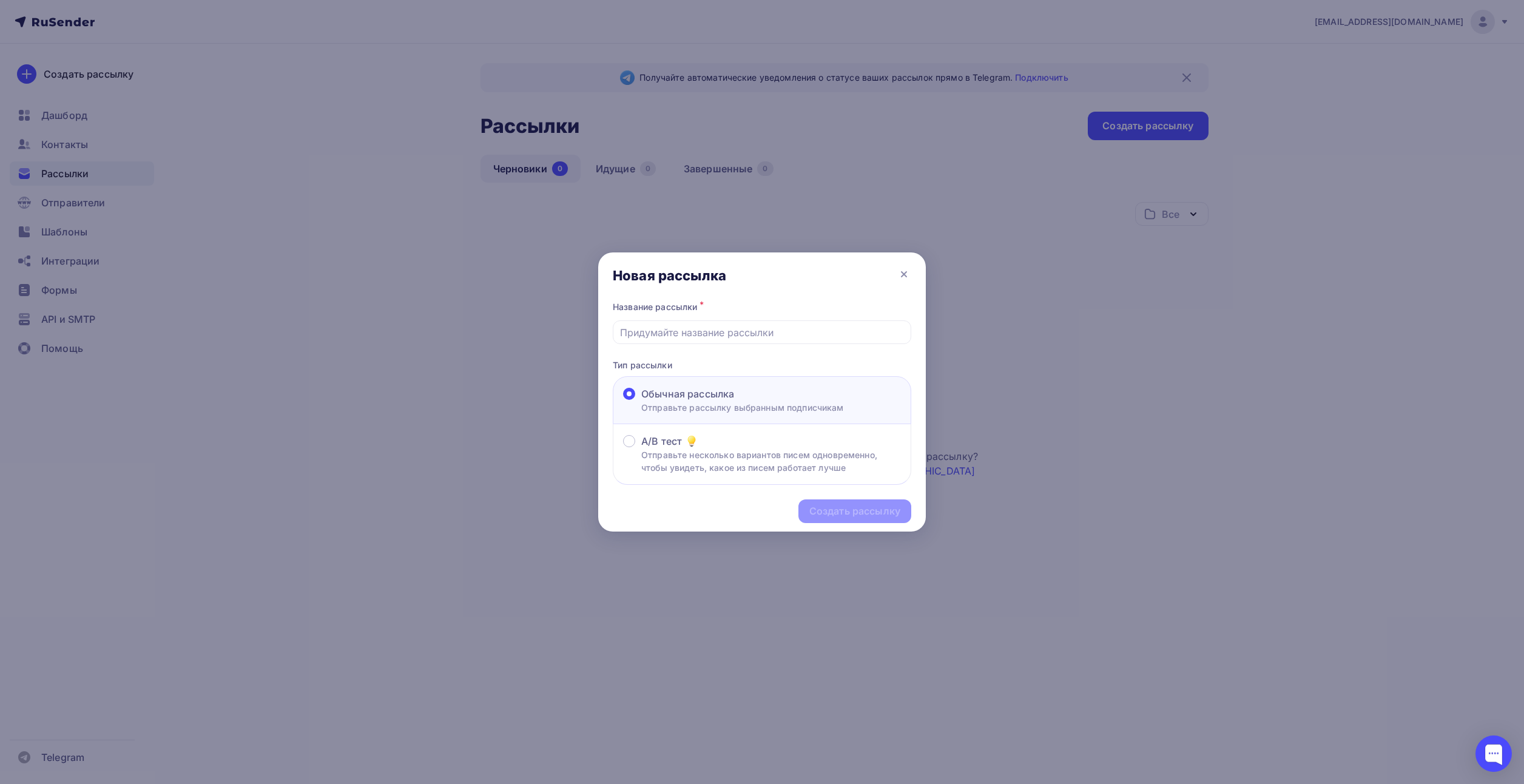
click at [433, 325] on div at bounding box center [762, 392] width 1524 height 784
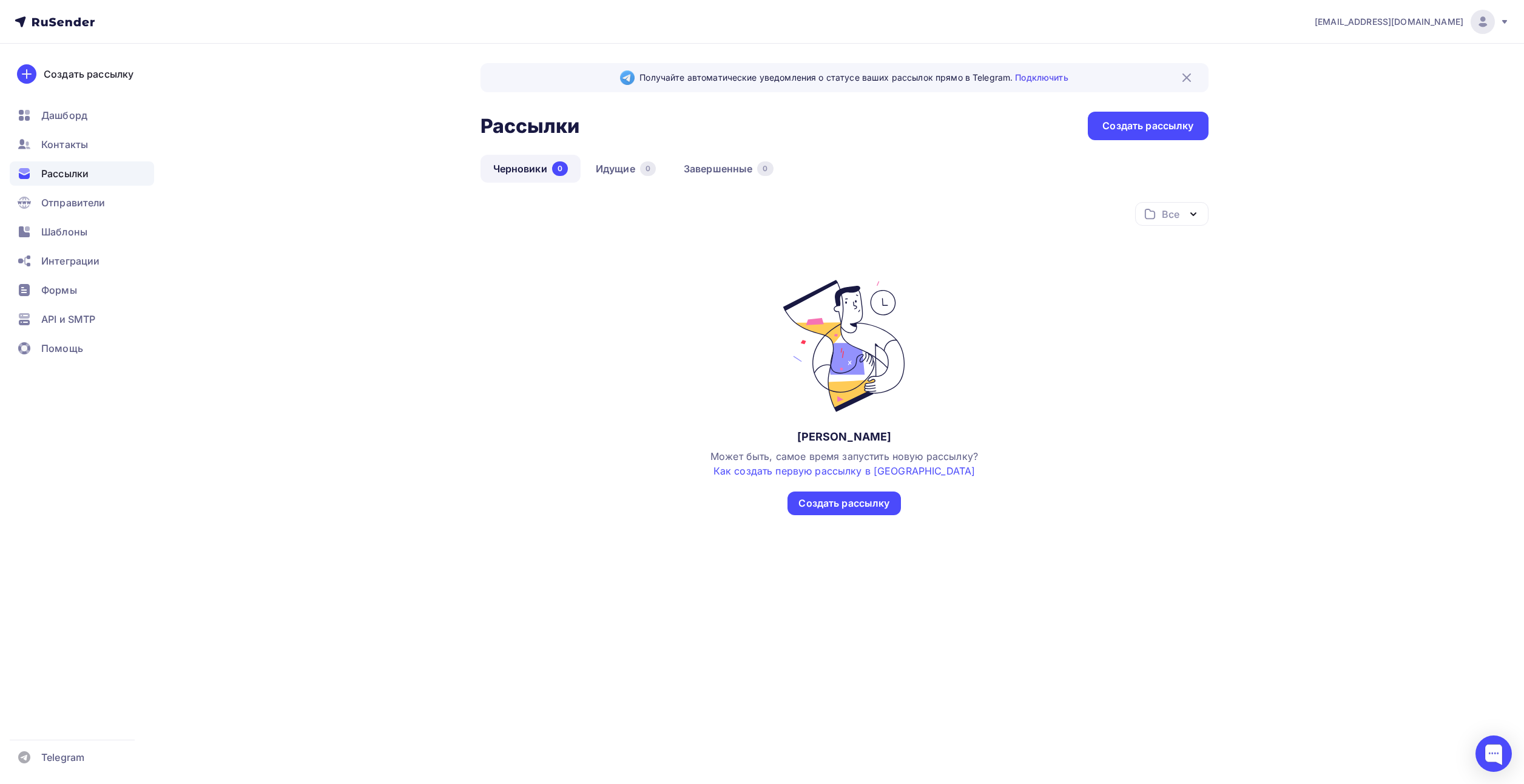
click at [56, 15] on icon at bounding box center [55, 22] width 80 height 15
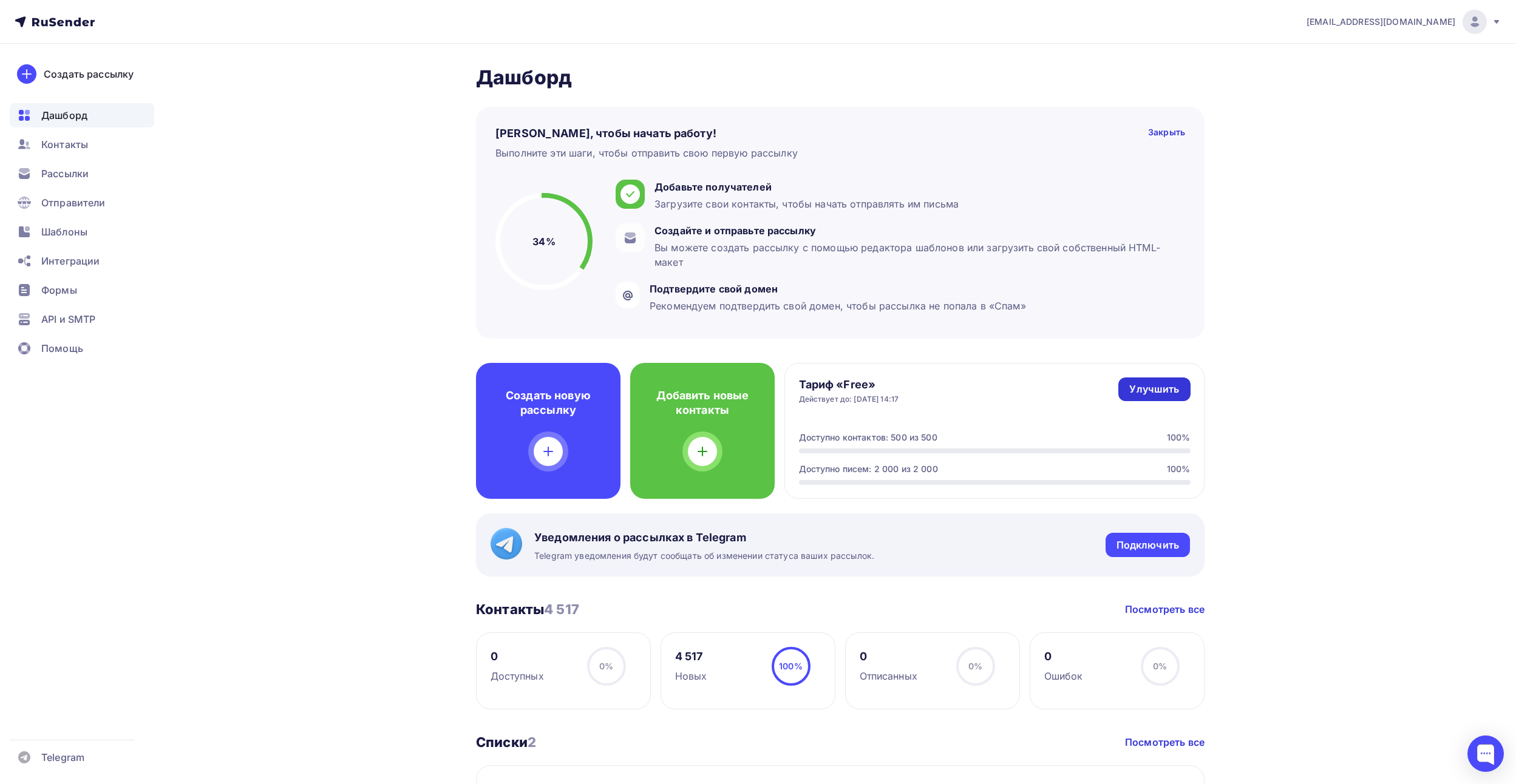
click at [1163, 392] on div "Улучшить" at bounding box center [1153, 389] width 49 height 14
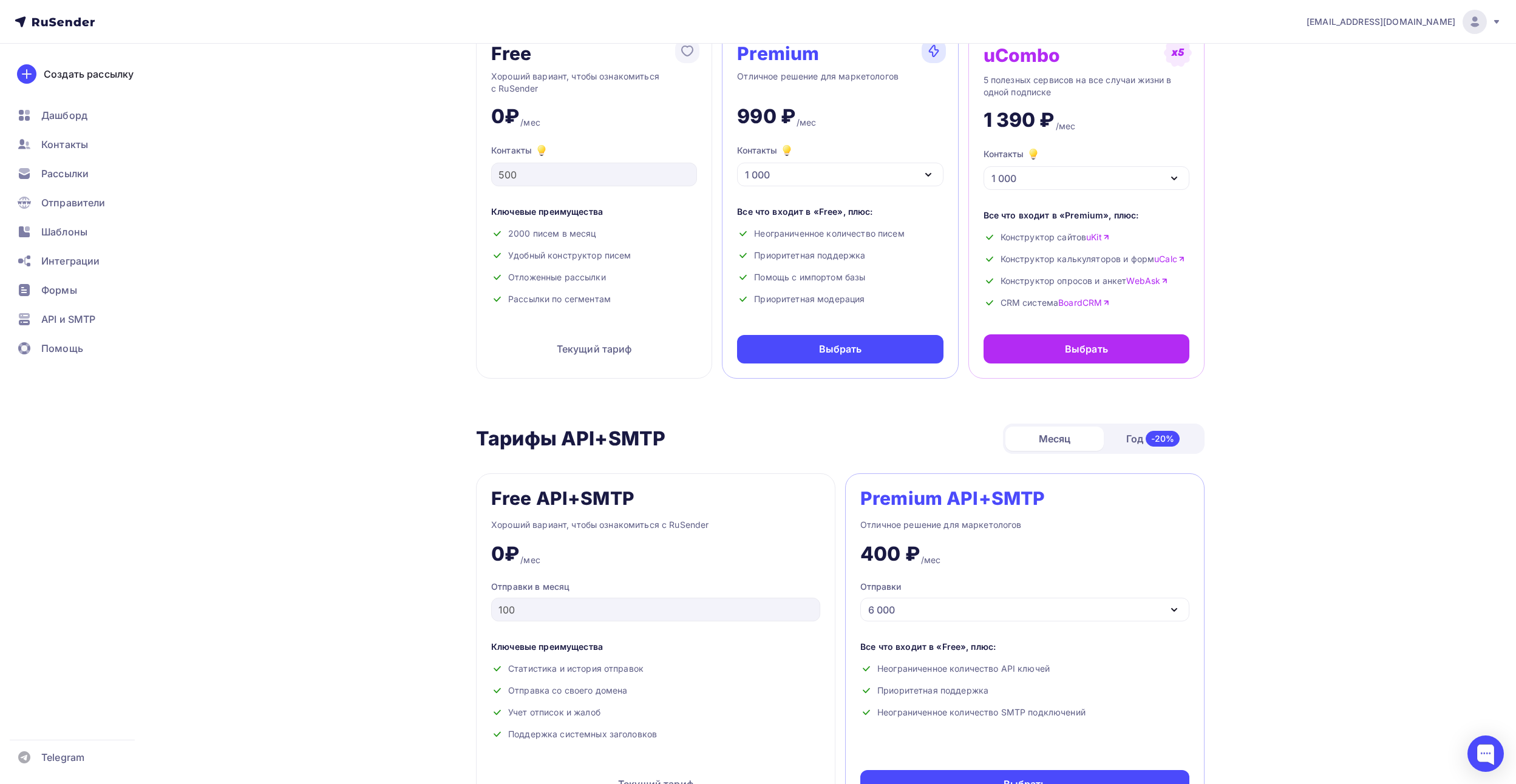
scroll to position [61, 0]
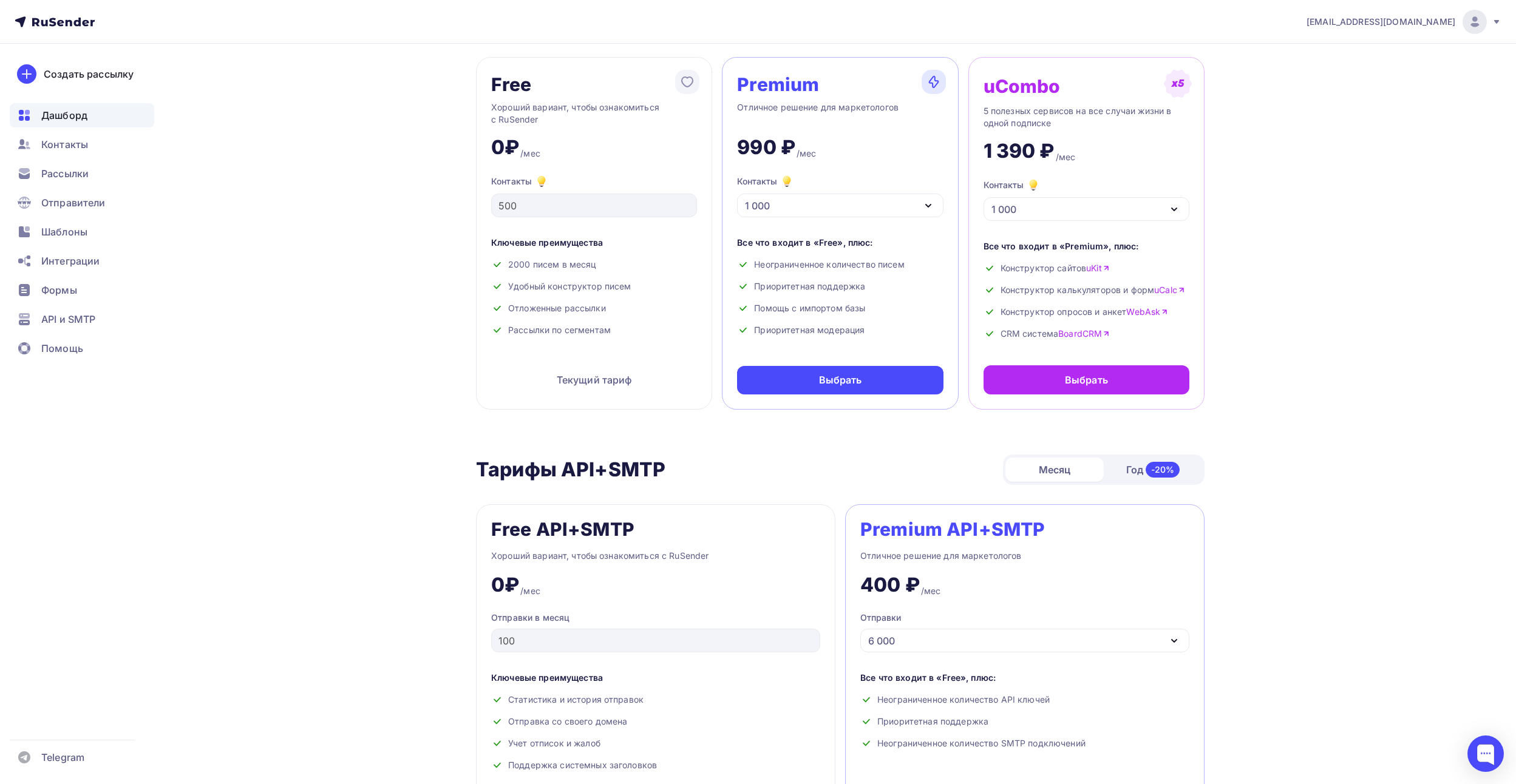
click at [60, 117] on span "Дашборд" at bounding box center [64, 115] width 46 height 15
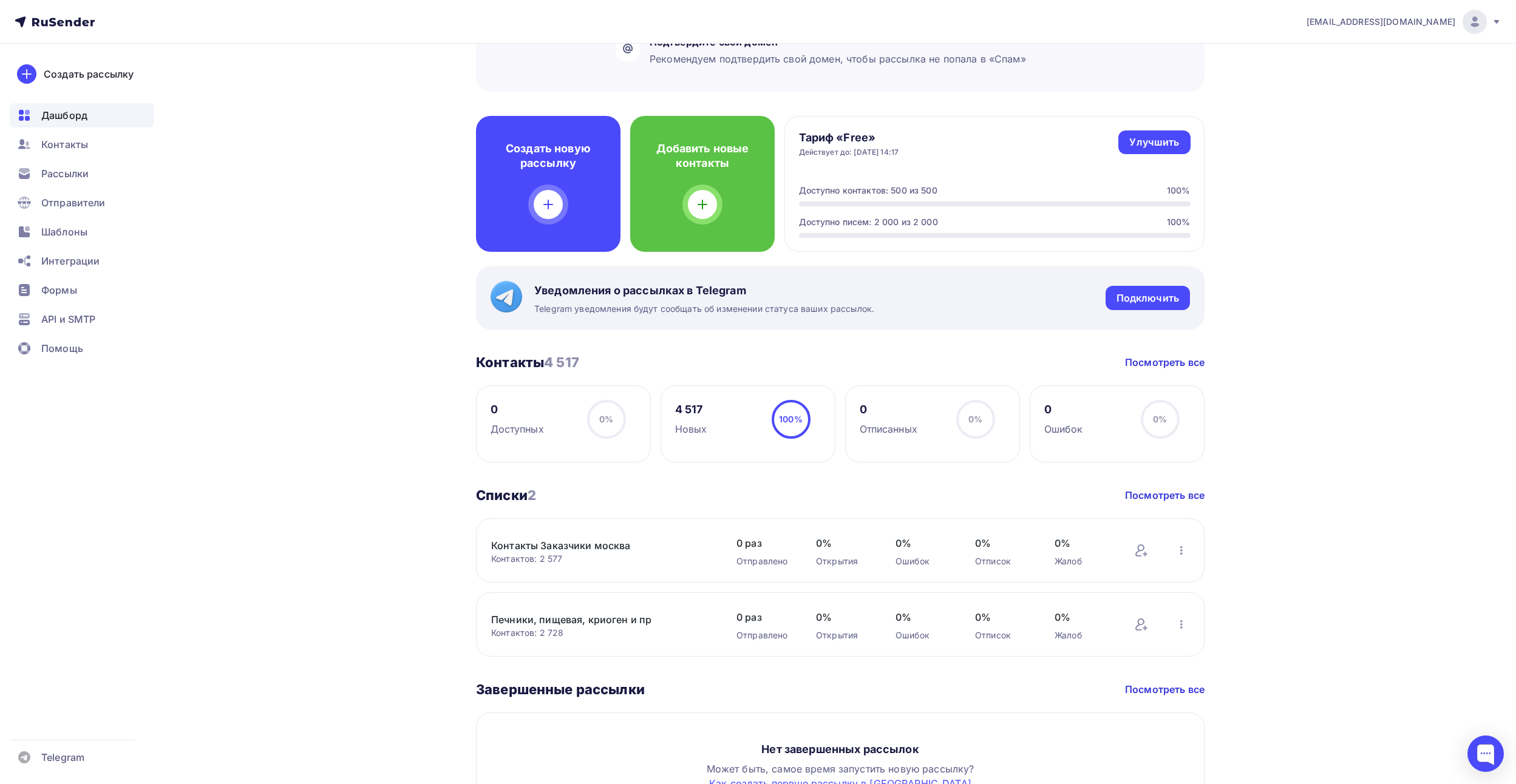
scroll to position [187, 0]
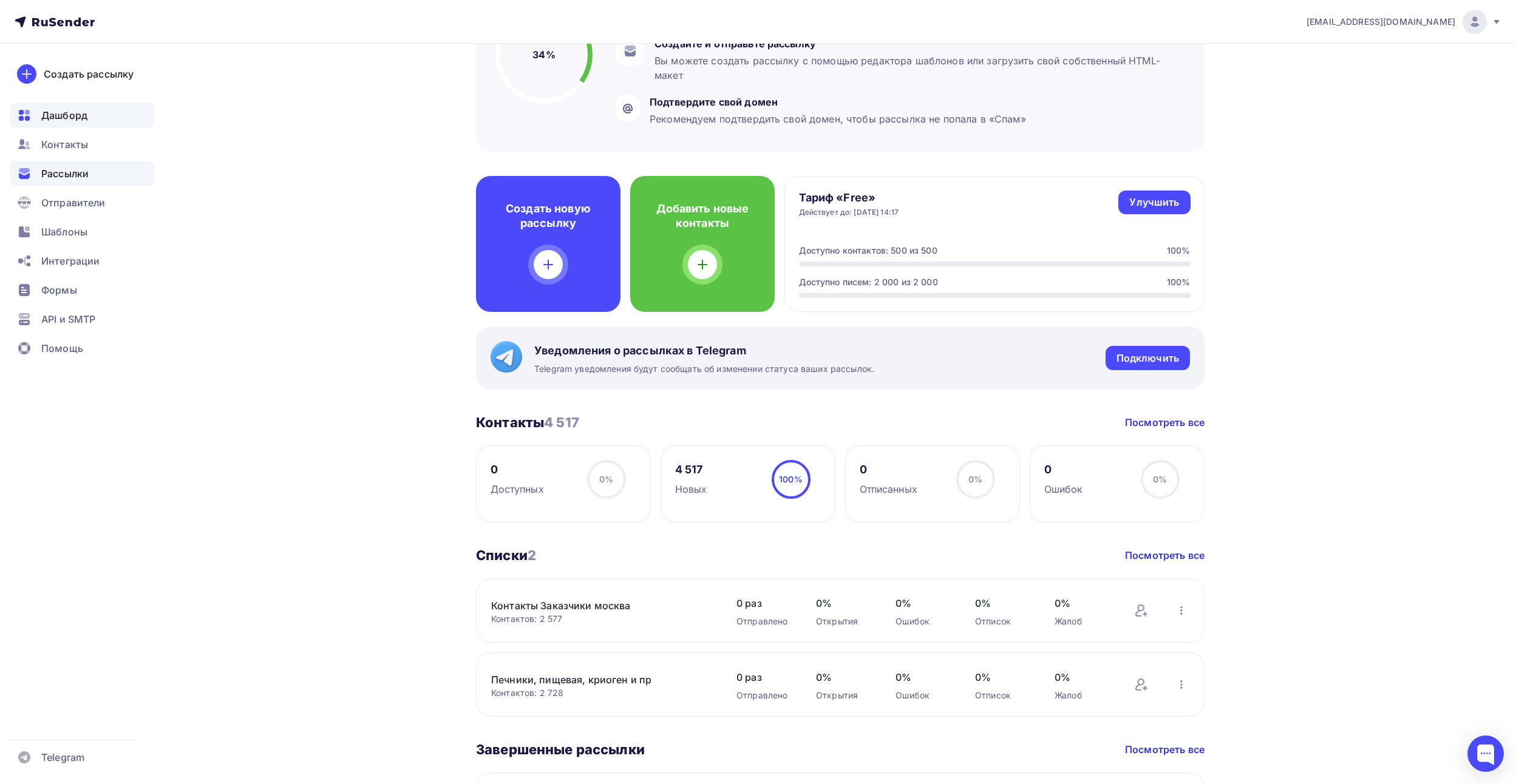
click at [54, 168] on span "Рассылки" at bounding box center [65, 173] width 48 height 15
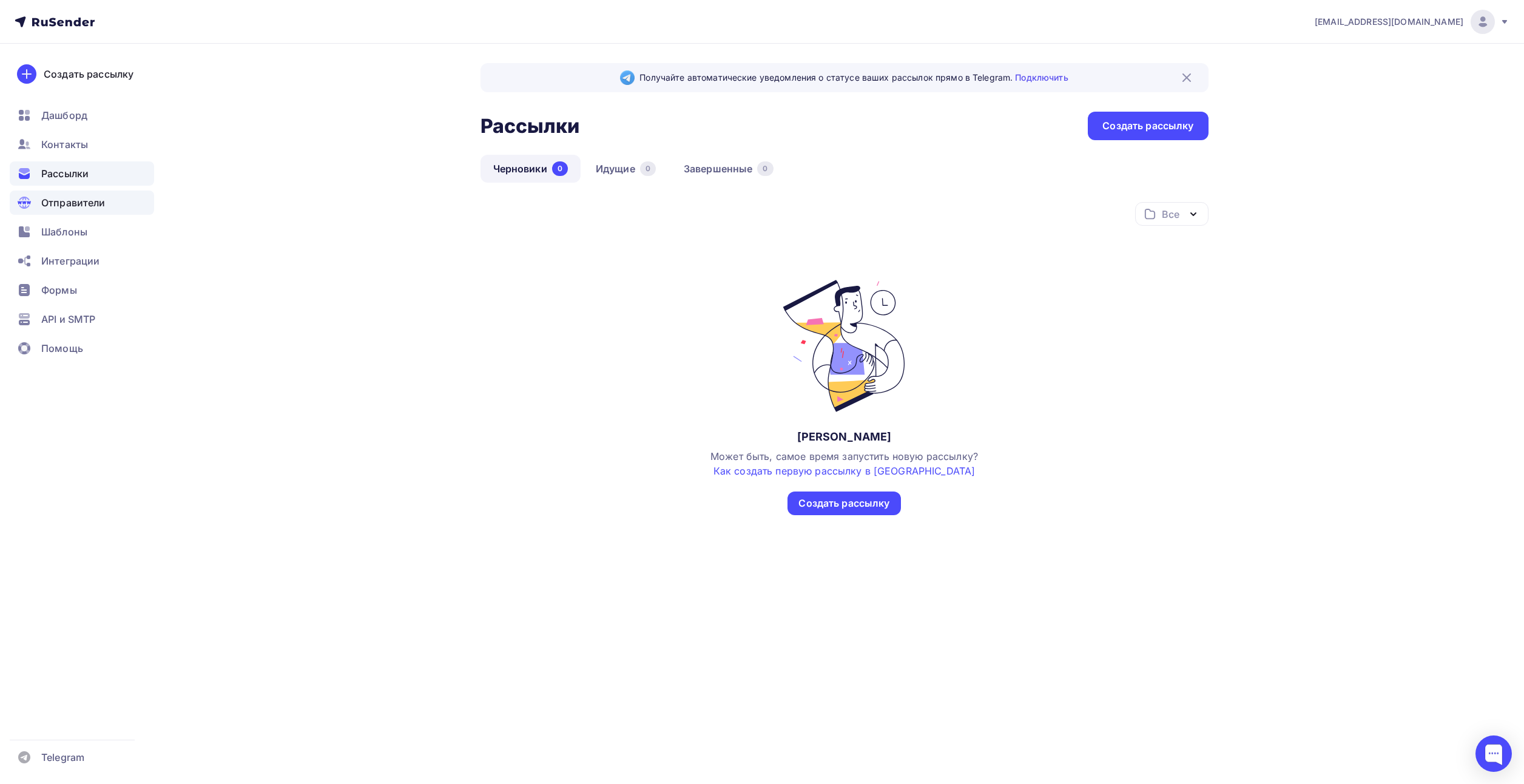
click at [65, 204] on span "Отправители" at bounding box center [73, 203] width 64 height 15
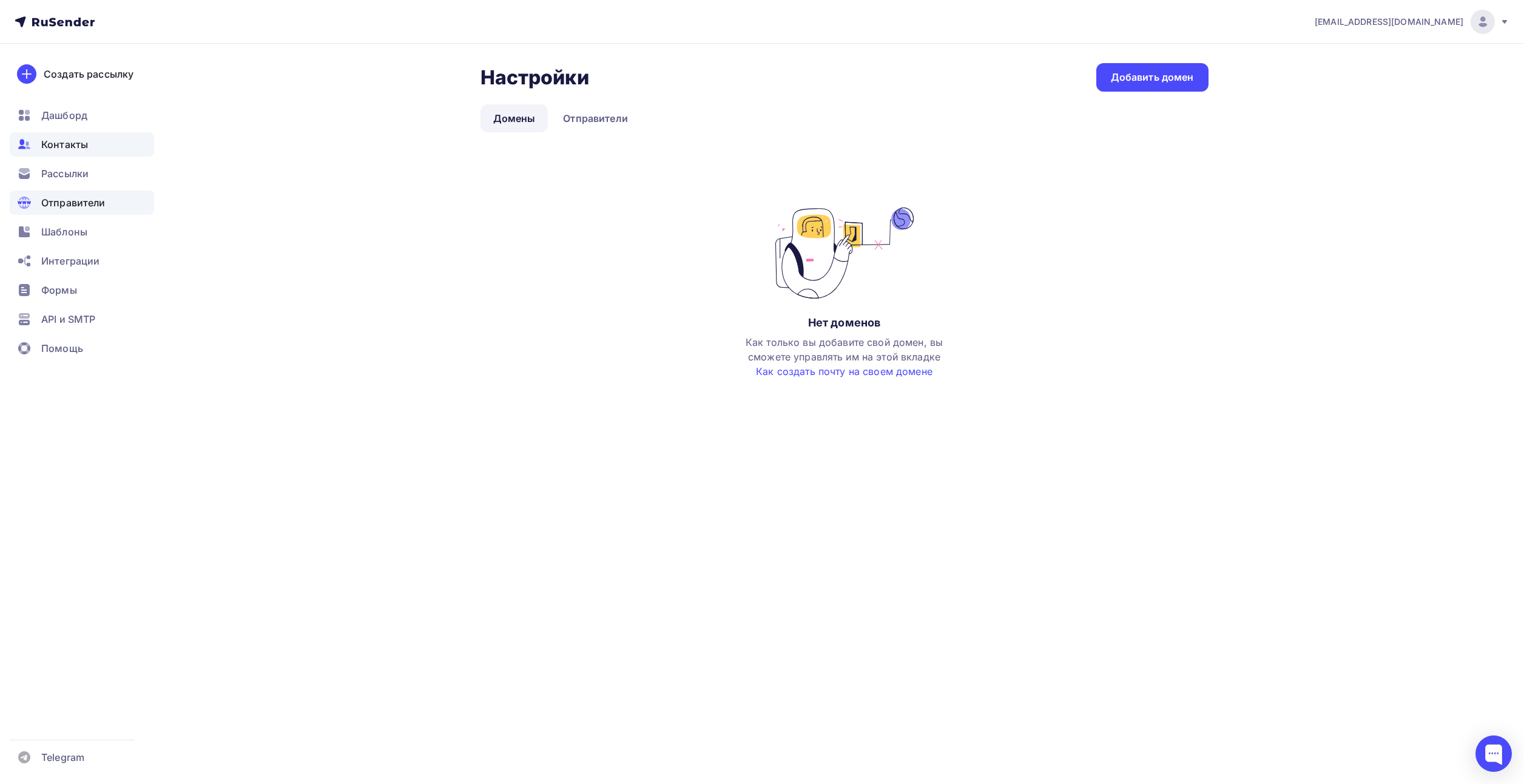
click at [66, 132] on div "Контакты" at bounding box center [82, 145] width 145 height 25
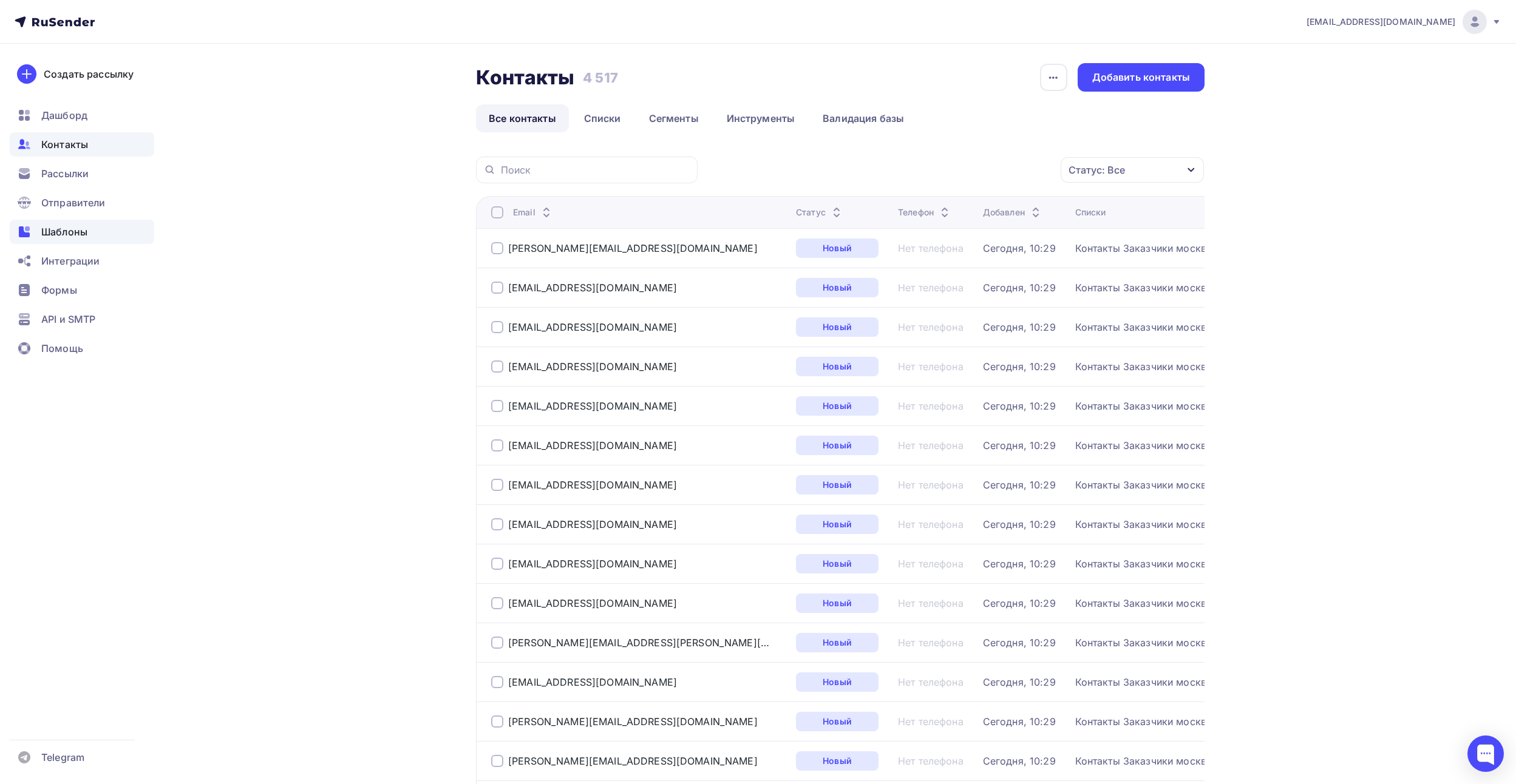
click at [51, 236] on span "Шаблоны" at bounding box center [64, 232] width 46 height 15
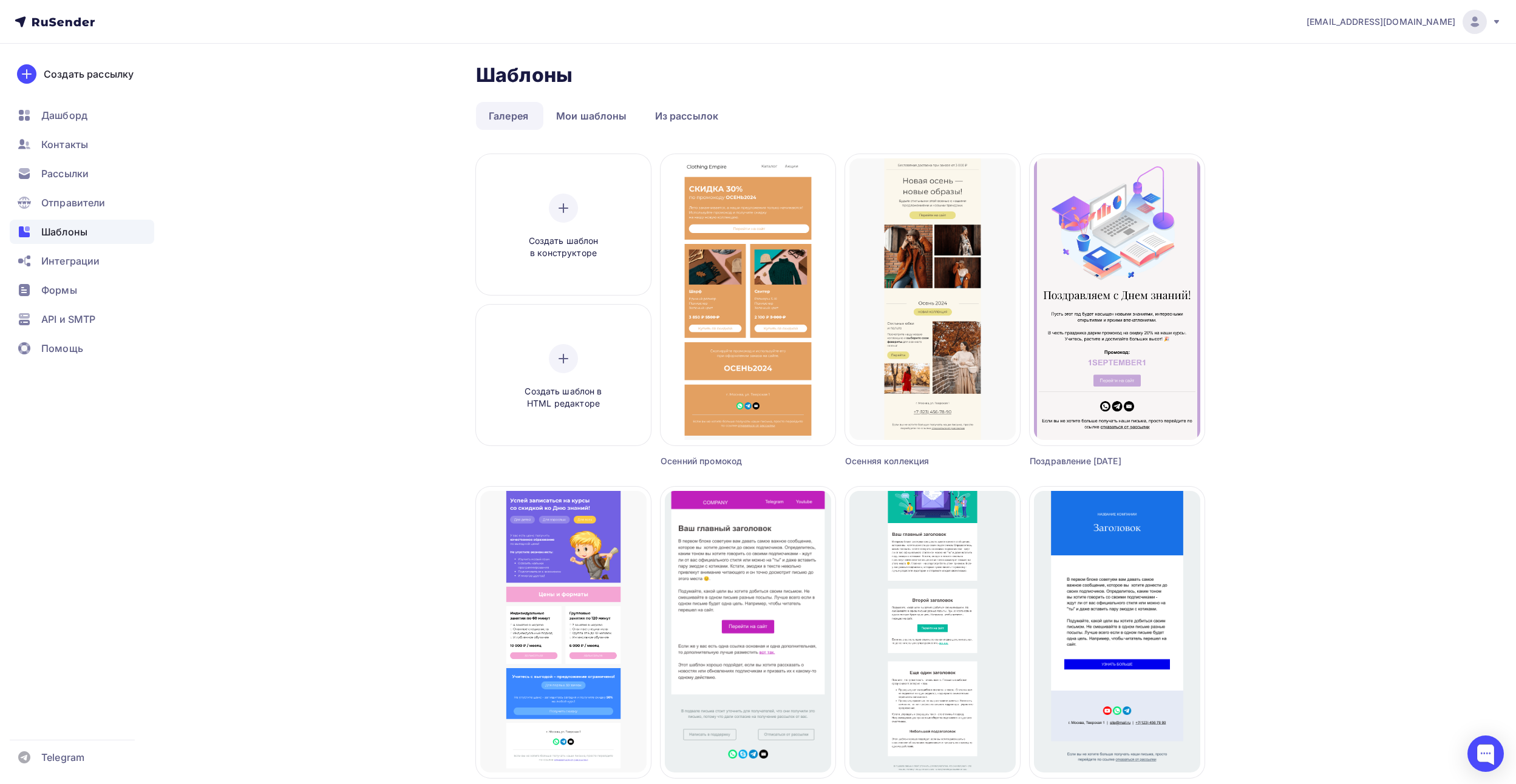
click at [1472, 26] on img at bounding box center [1475, 22] width 15 height 15
click at [1350, 51] on span "Аккаунт" at bounding box center [1339, 53] width 40 height 15
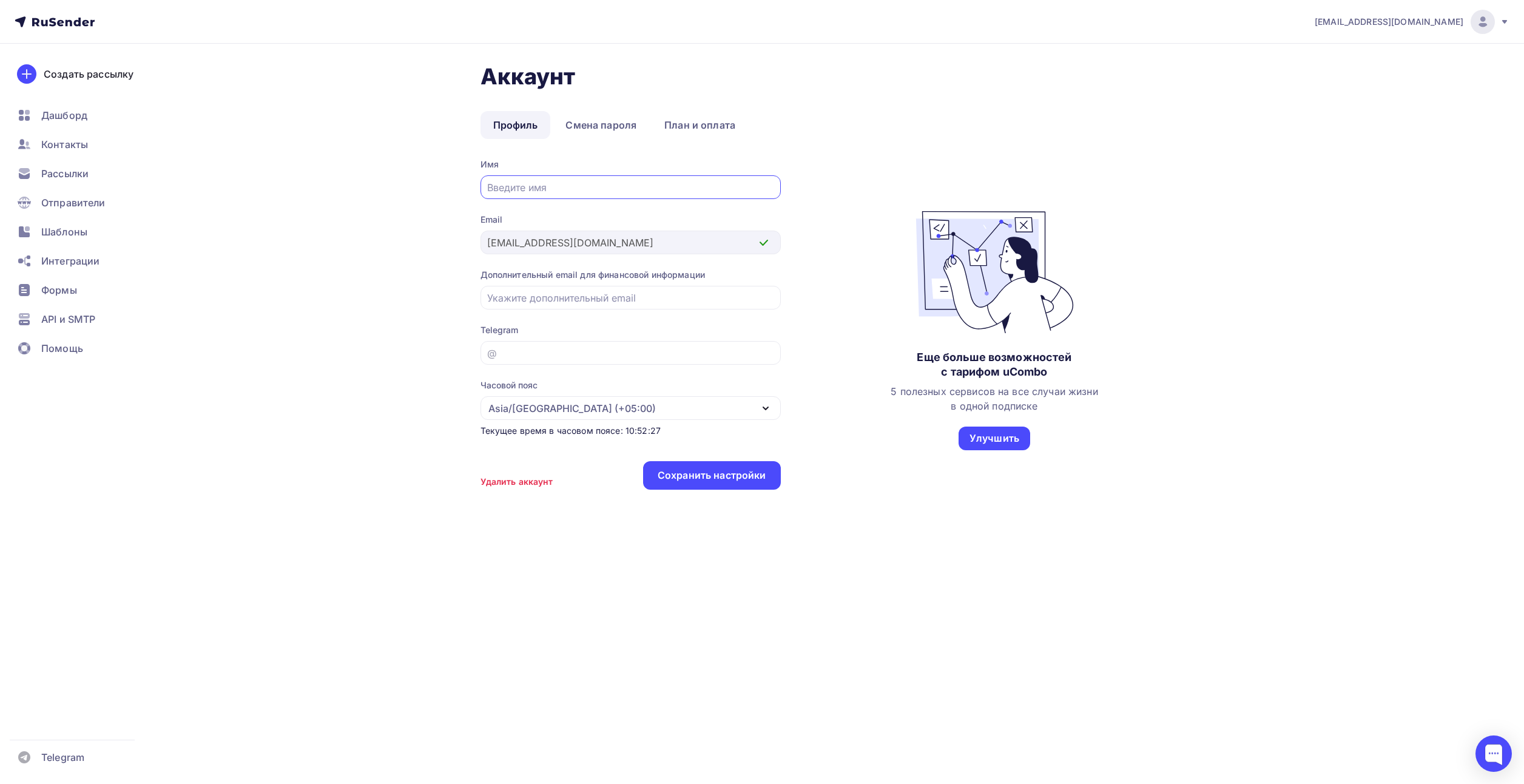
click at [541, 182] on input "text" at bounding box center [630, 187] width 287 height 15
click at [703, 118] on link "План и оплата" at bounding box center [699, 125] width 96 height 28
